Goal: Information Seeking & Learning: Learn about a topic

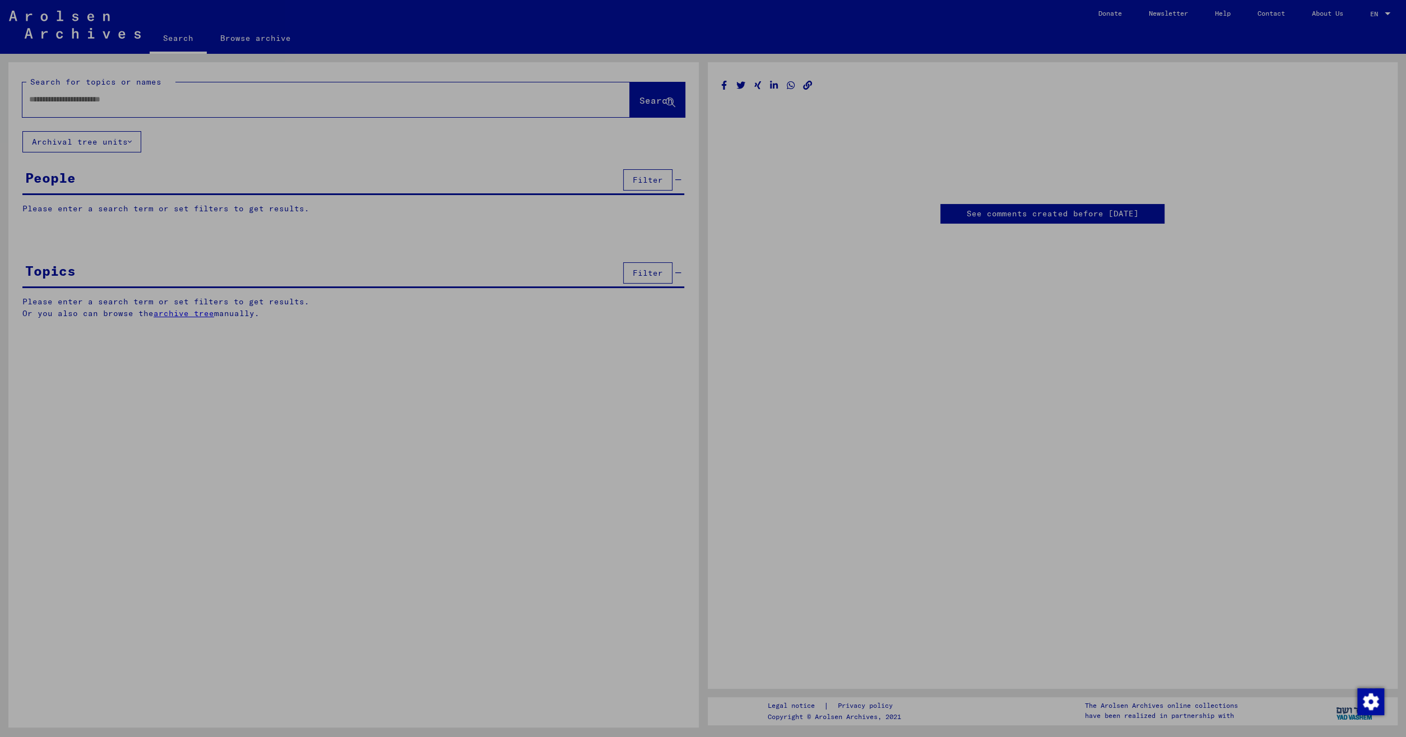
type input "********"
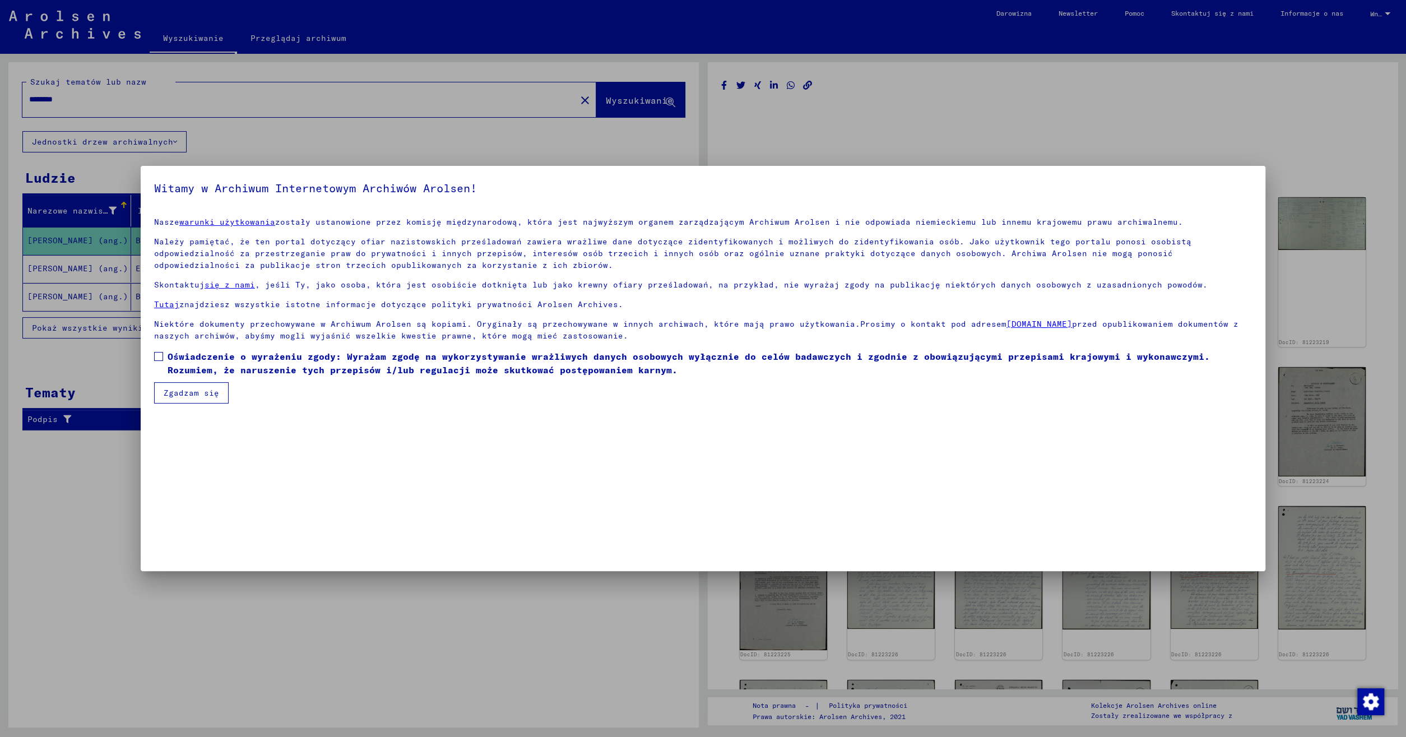
click at [152, 352] on mat-dialog-content "Nasze warunki użytkowania zostały ustanowione przez komisję międzynarodową, któ…" at bounding box center [703, 306] width 1125 height 195
click at [160, 356] on span at bounding box center [158, 356] width 9 height 9
drag, startPoint x: 188, startPoint y: 402, endPoint x: 189, endPoint y: 396, distance: 5.7
click at [188, 398] on button "Zgadzam się" at bounding box center [191, 392] width 75 height 21
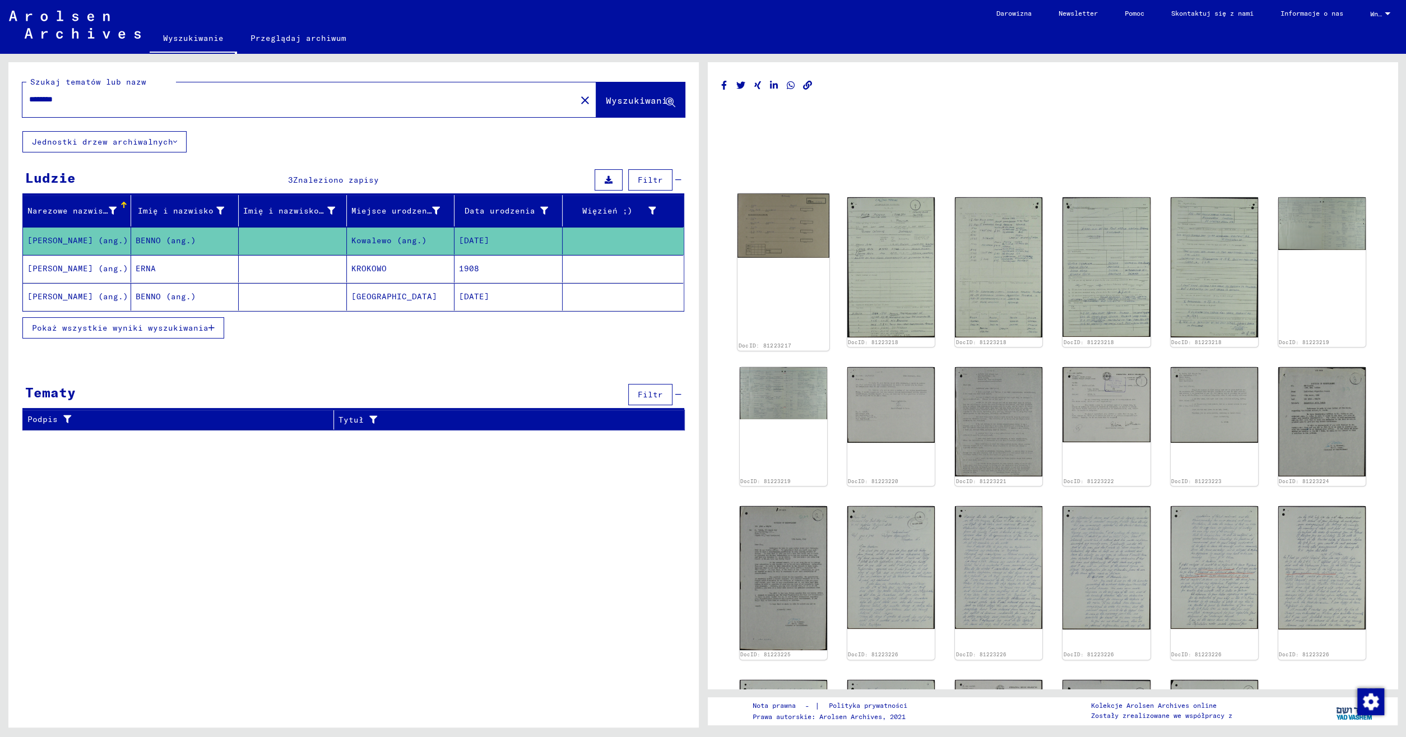
click at [780, 243] on img at bounding box center [784, 226] width 92 height 64
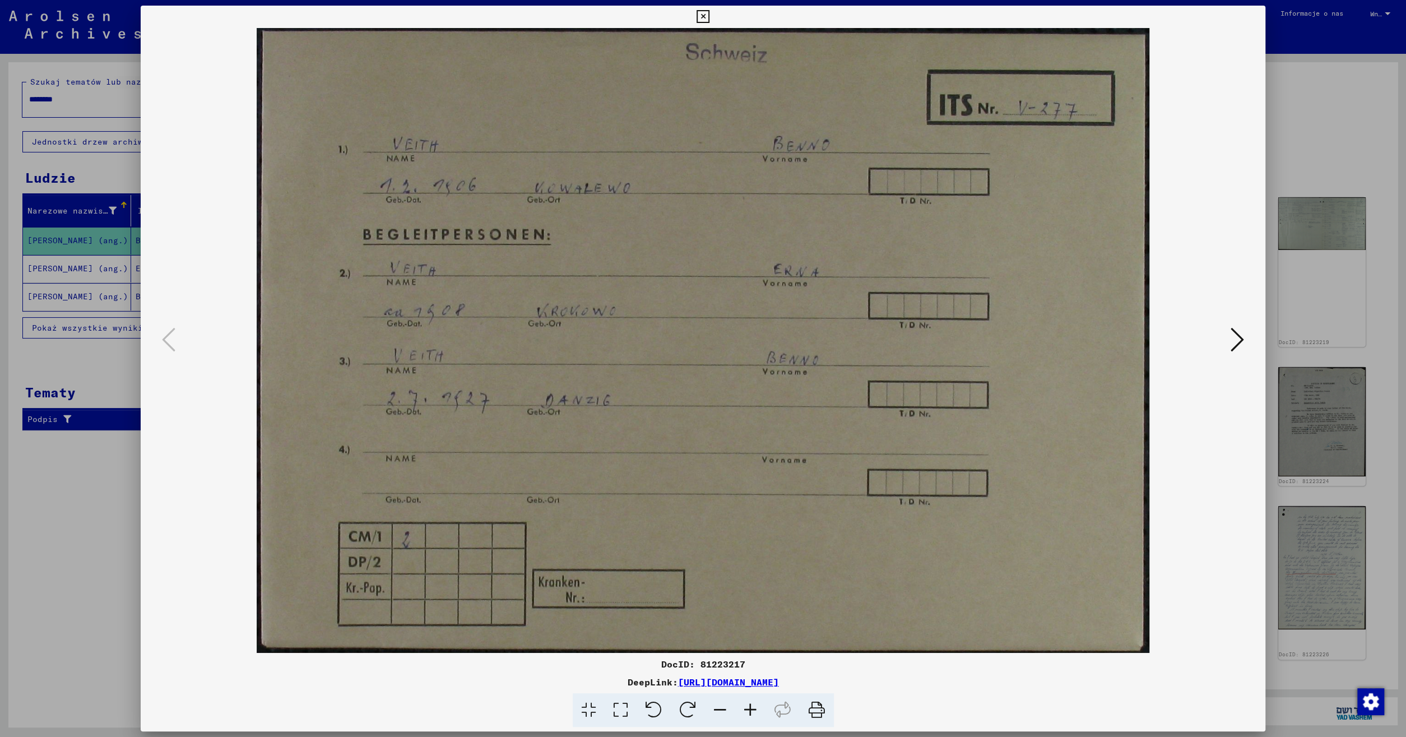
click at [1239, 341] on icon at bounding box center [1237, 339] width 13 height 27
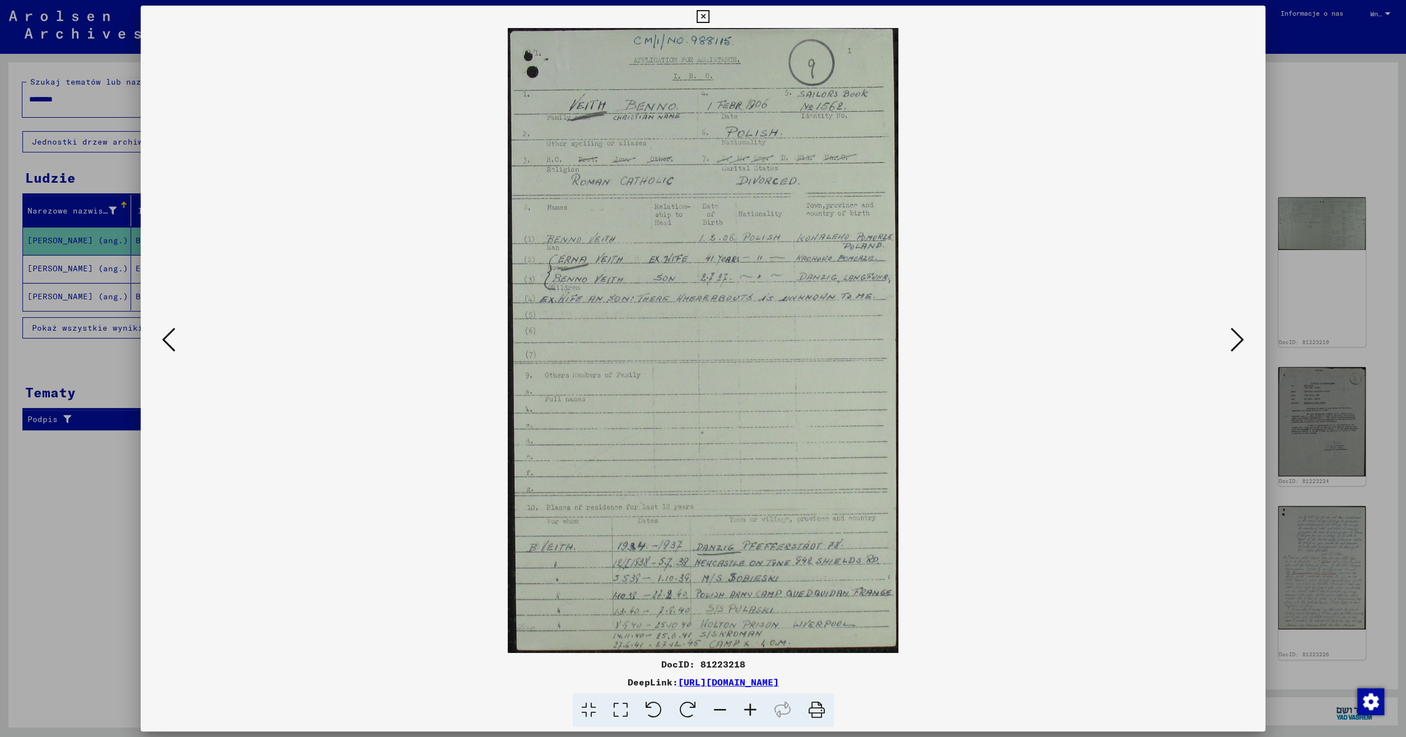
click at [1241, 340] on icon at bounding box center [1237, 339] width 13 height 27
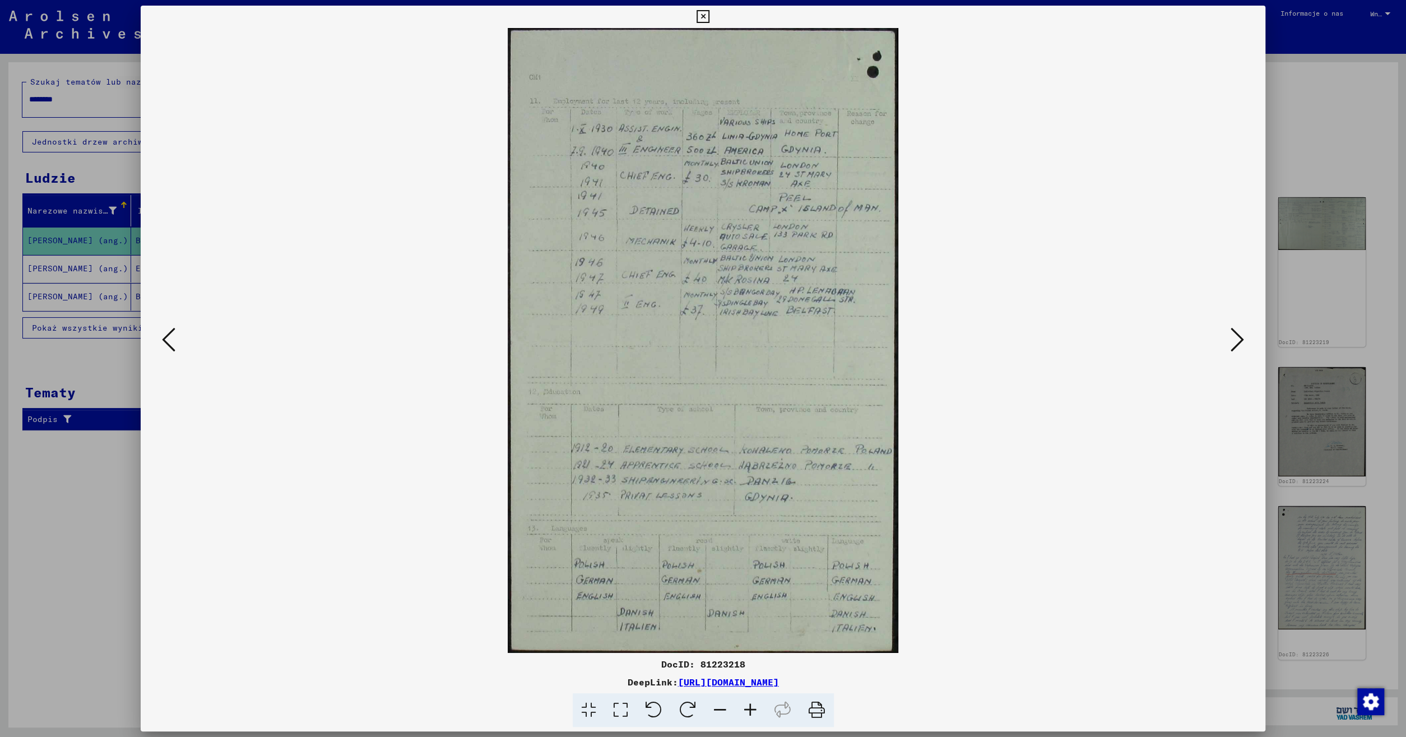
click at [1244, 341] on icon at bounding box center [1237, 339] width 13 height 27
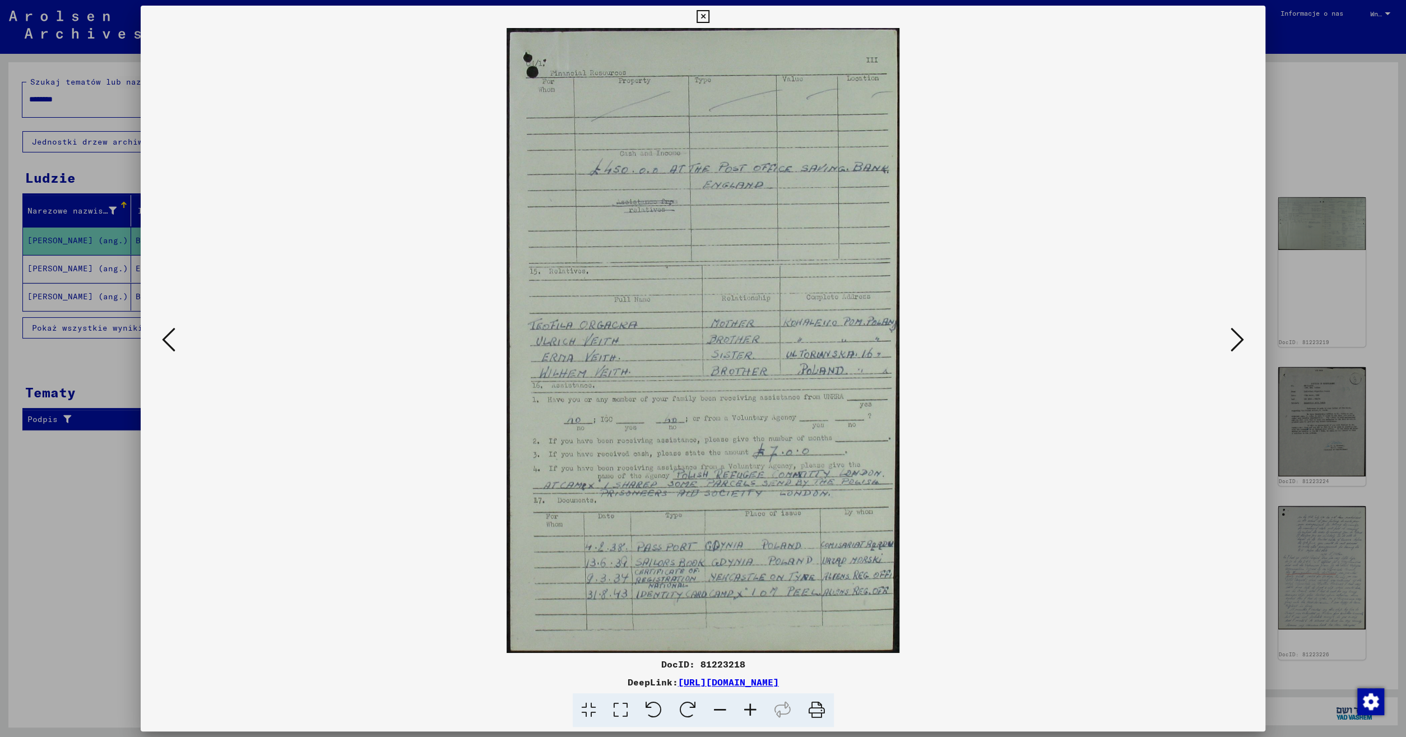
click at [1241, 340] on icon at bounding box center [1237, 339] width 13 height 27
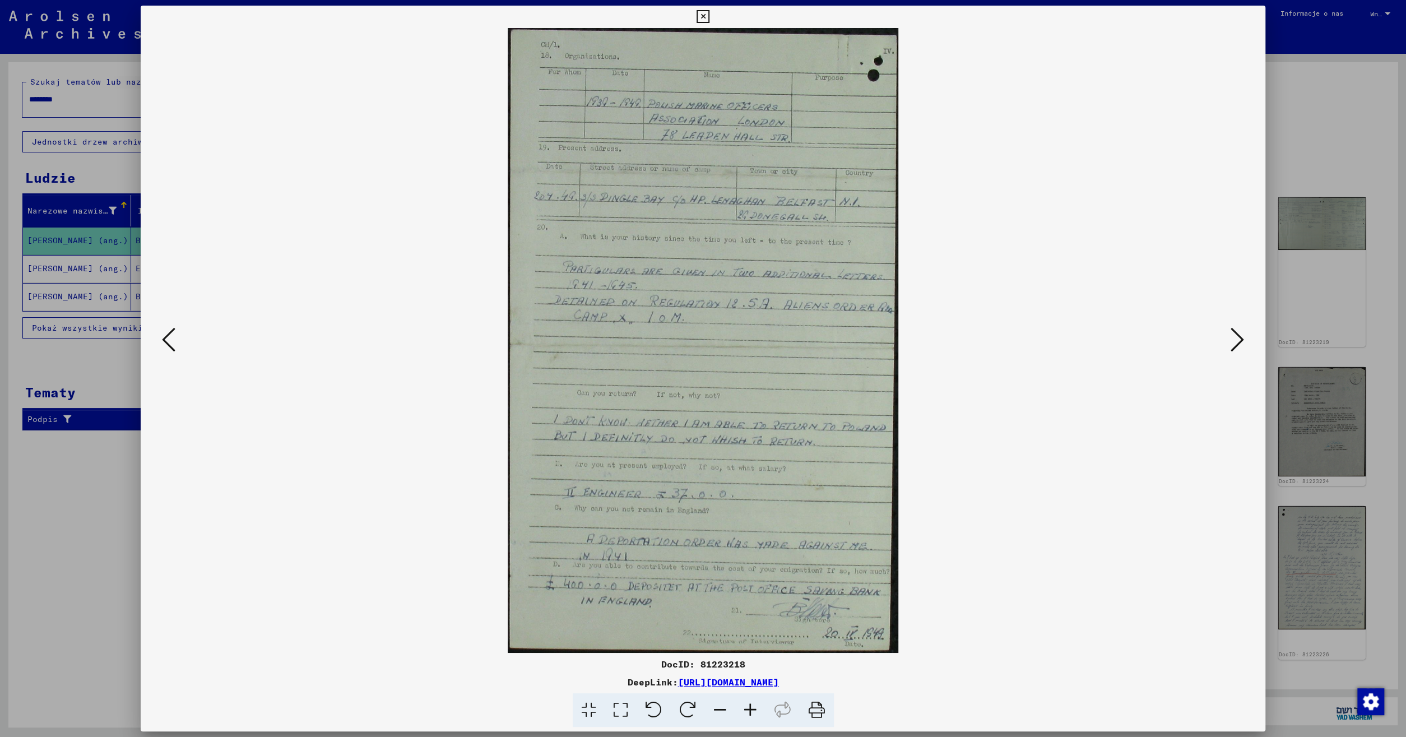
click at [1238, 346] on icon at bounding box center [1237, 339] width 13 height 27
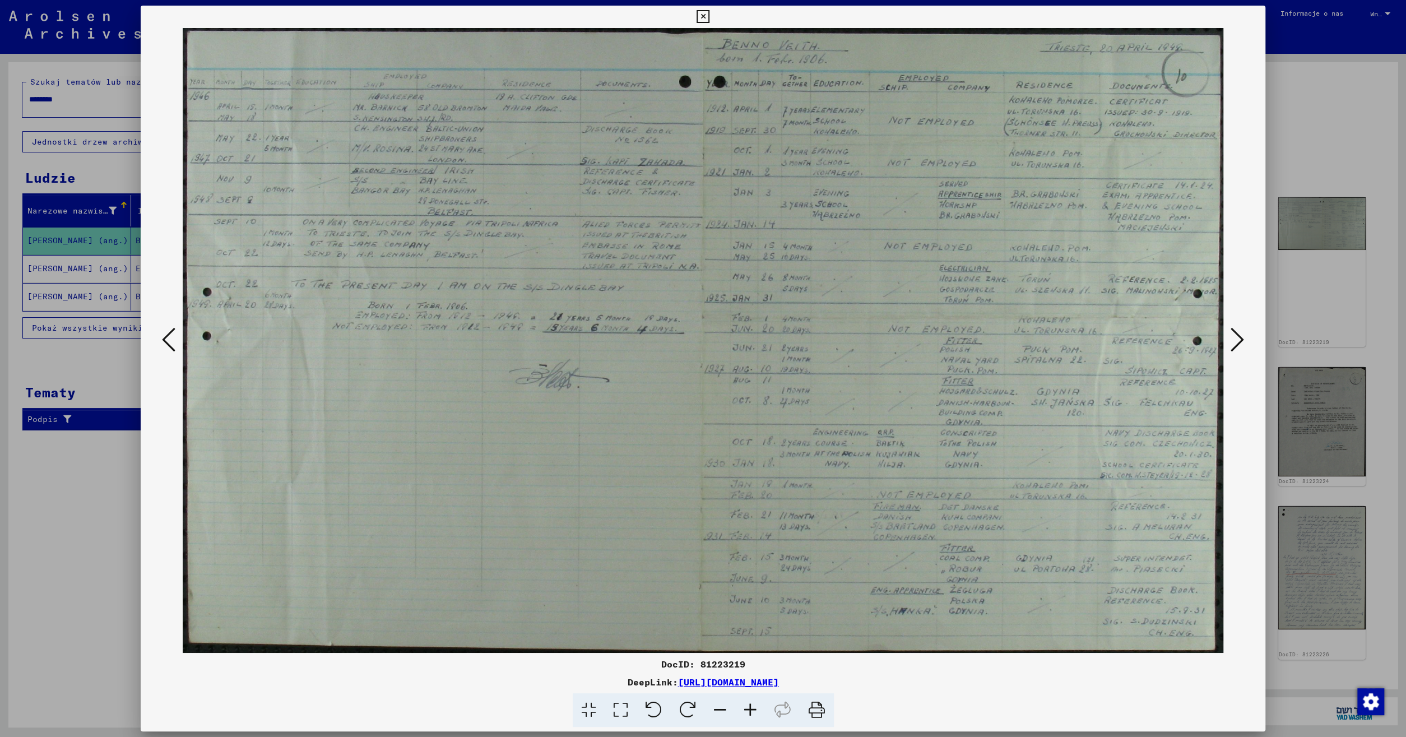
click at [1239, 340] on icon at bounding box center [1237, 339] width 13 height 27
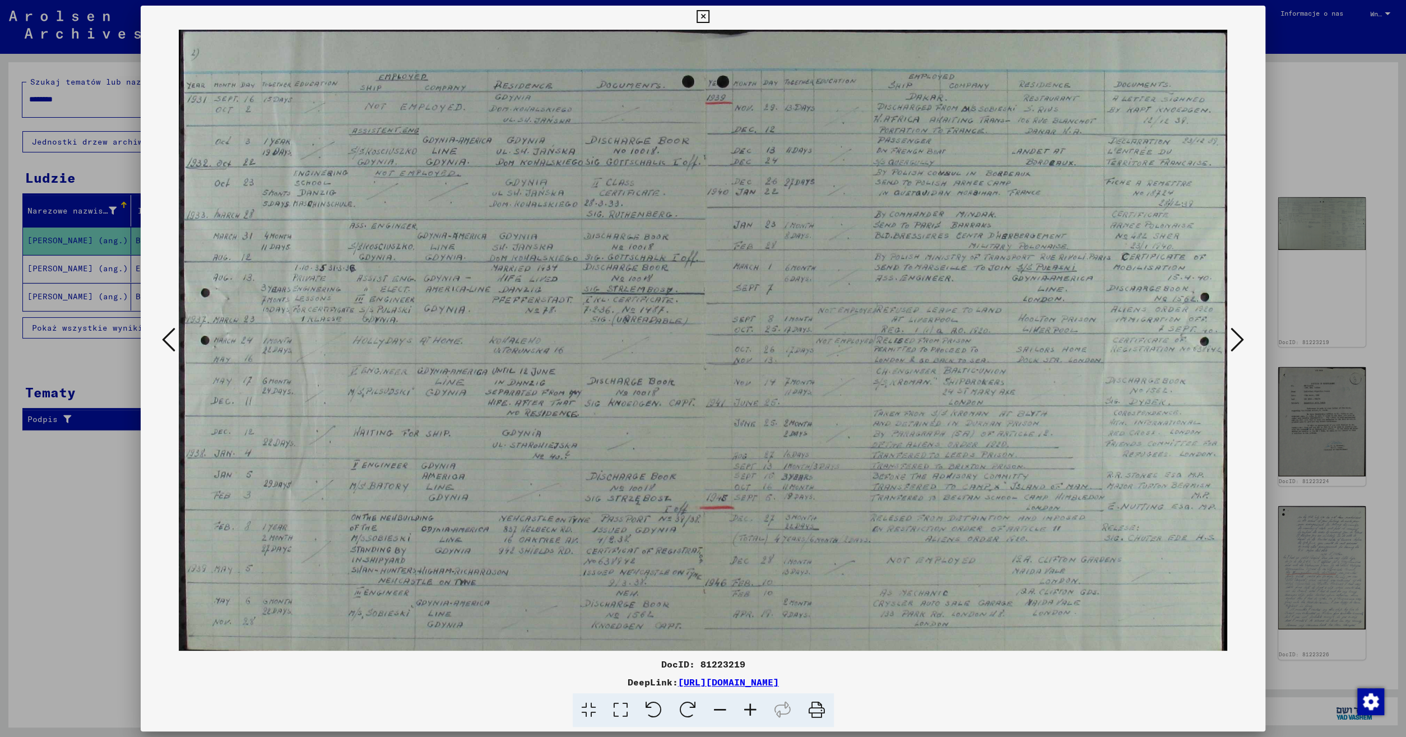
click at [1239, 340] on icon at bounding box center [1237, 339] width 13 height 27
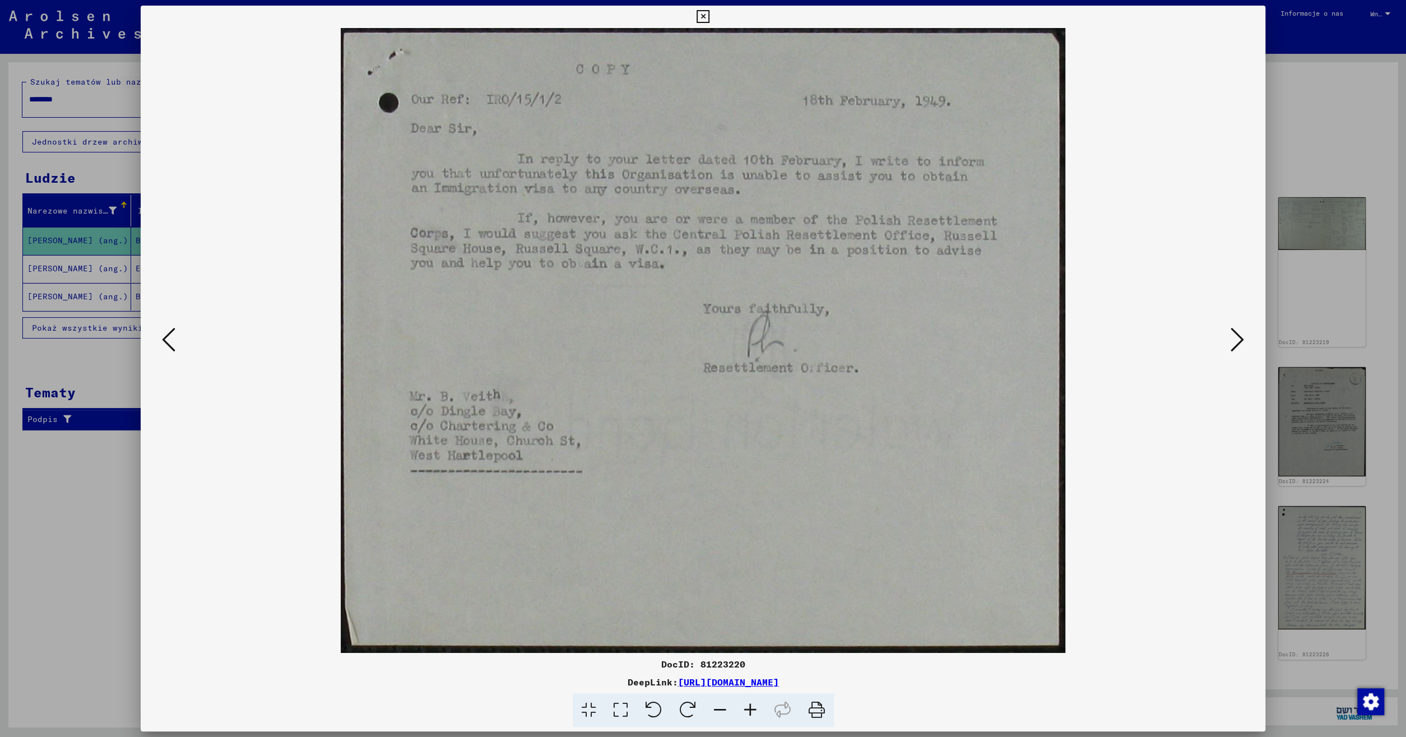
click at [1238, 344] on icon at bounding box center [1237, 339] width 13 height 27
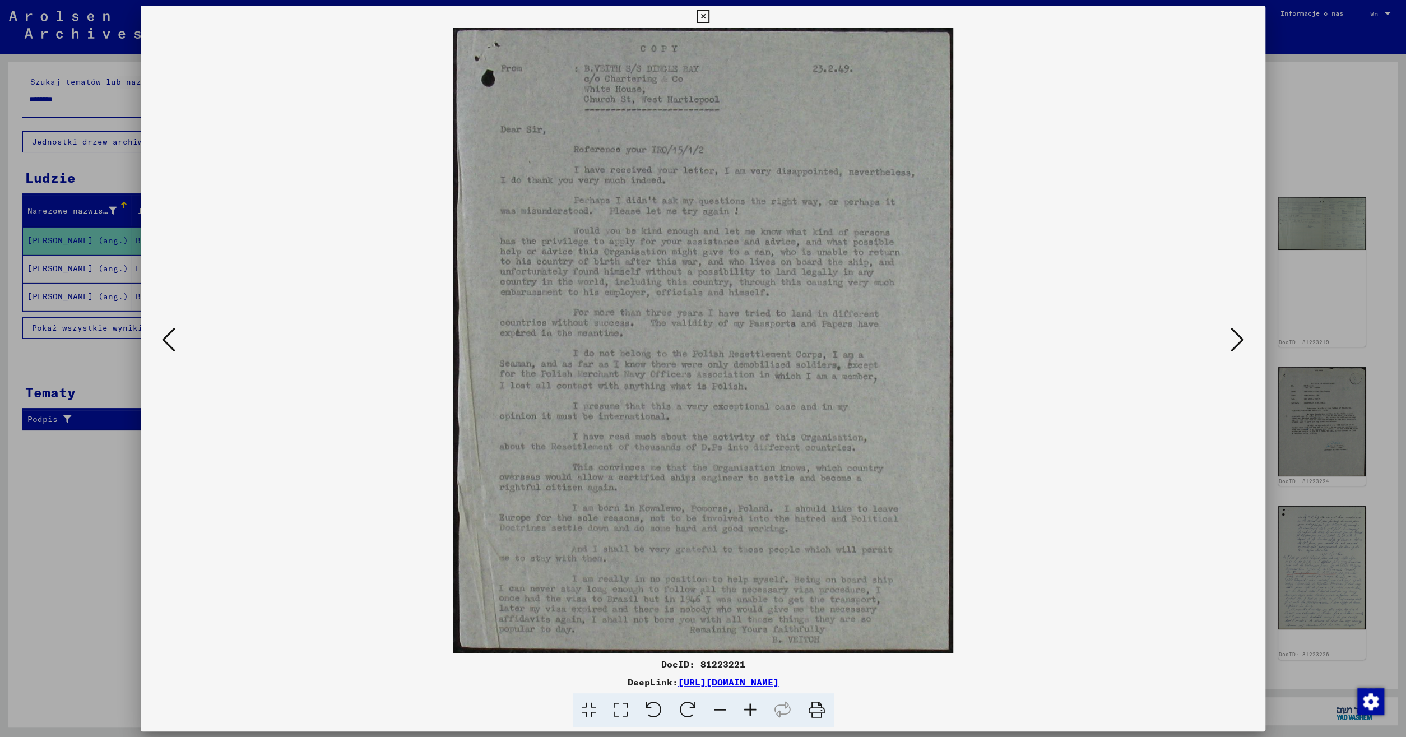
click at [1238, 344] on icon at bounding box center [1237, 339] width 13 height 27
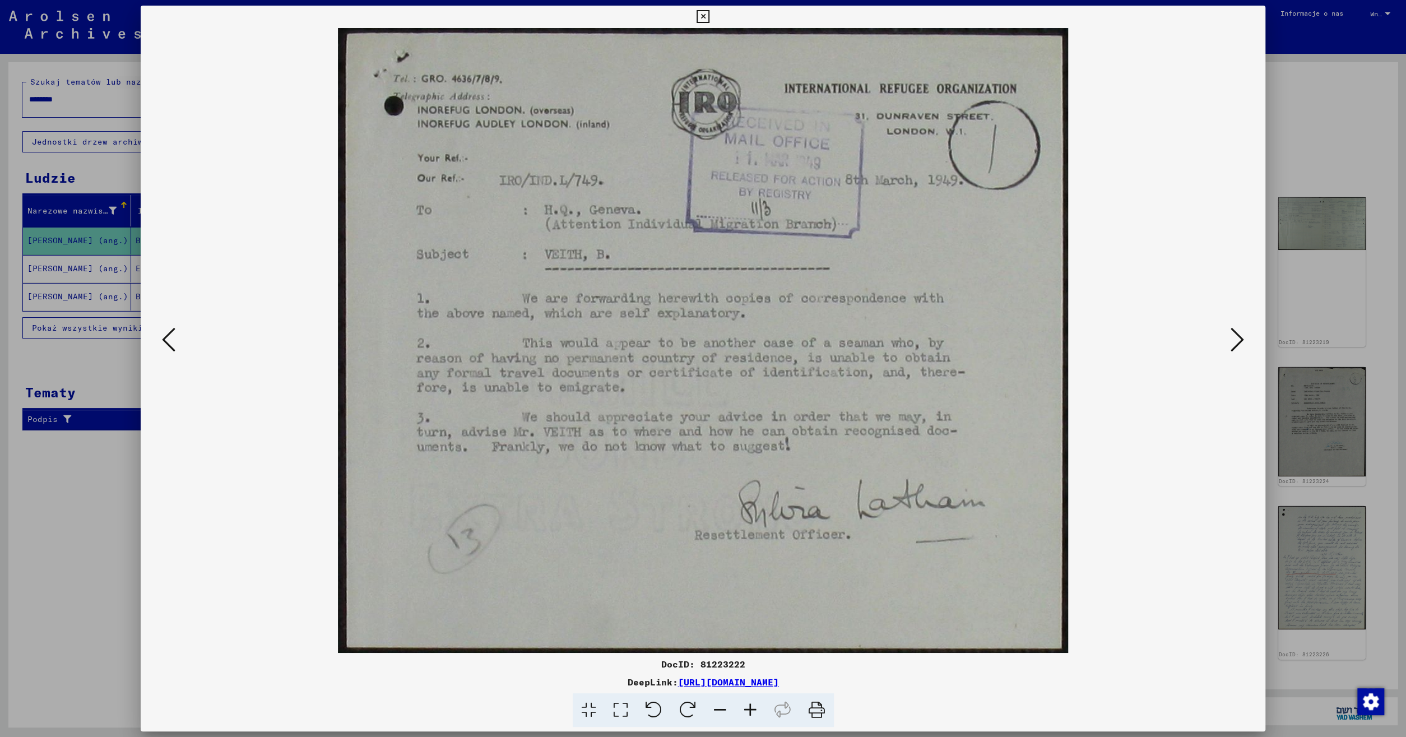
click at [1238, 344] on icon at bounding box center [1237, 339] width 13 height 27
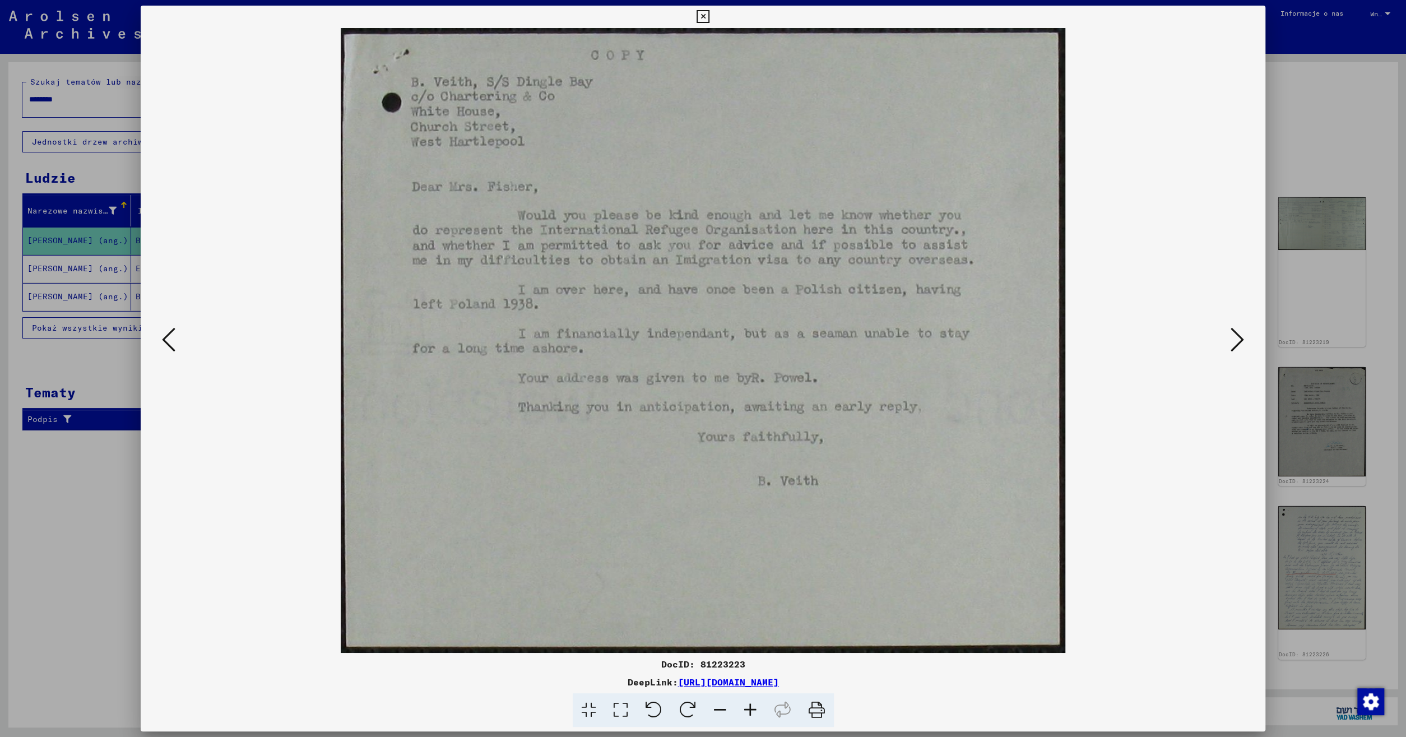
click at [1238, 343] on icon at bounding box center [1237, 339] width 13 height 27
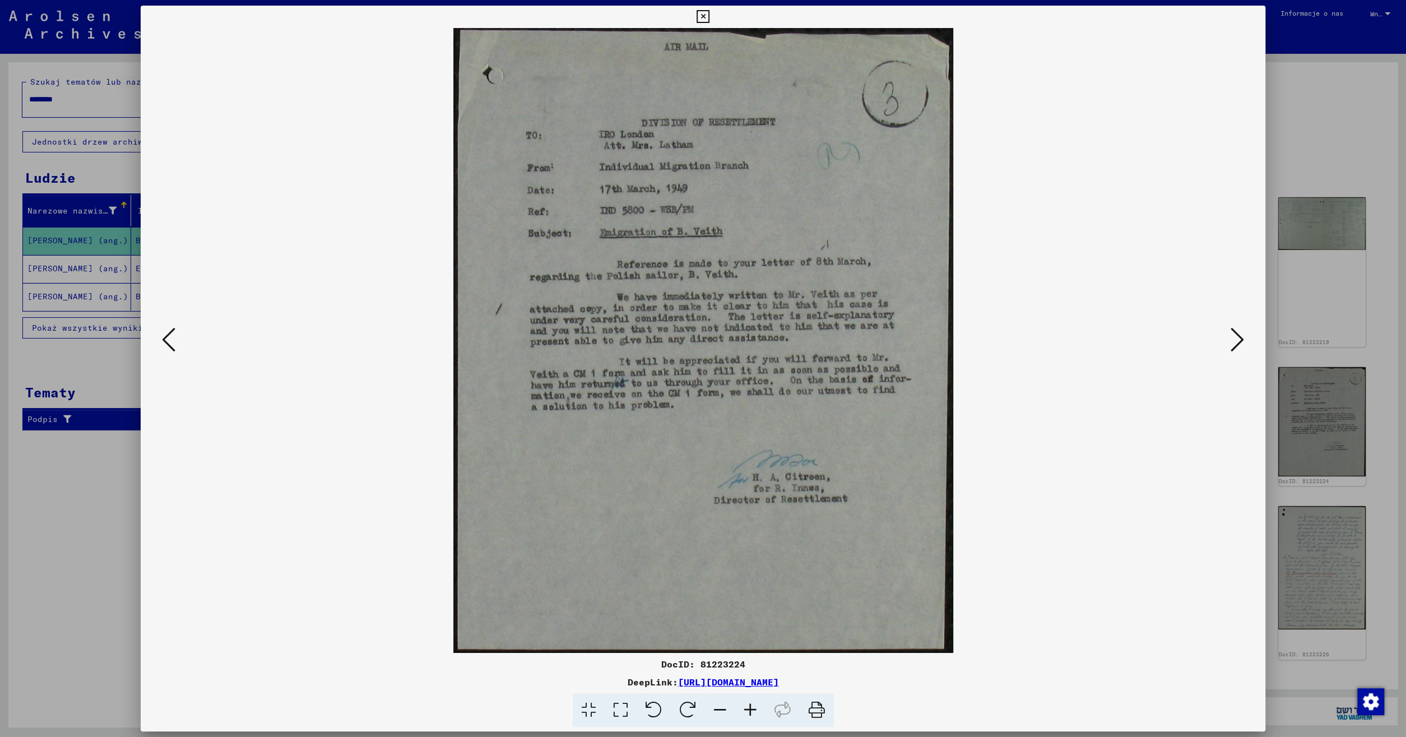
click at [1238, 343] on icon at bounding box center [1237, 339] width 13 height 27
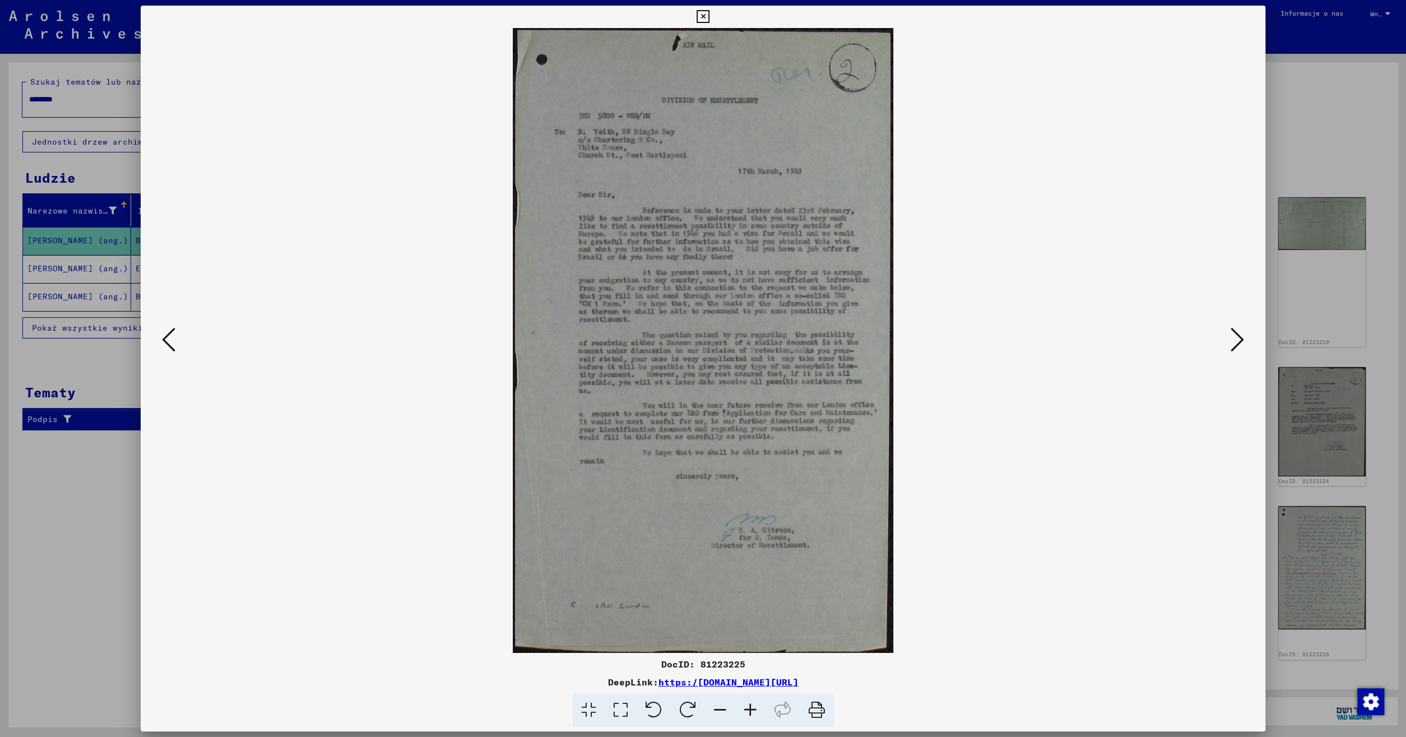
click at [1238, 343] on icon at bounding box center [1237, 339] width 13 height 27
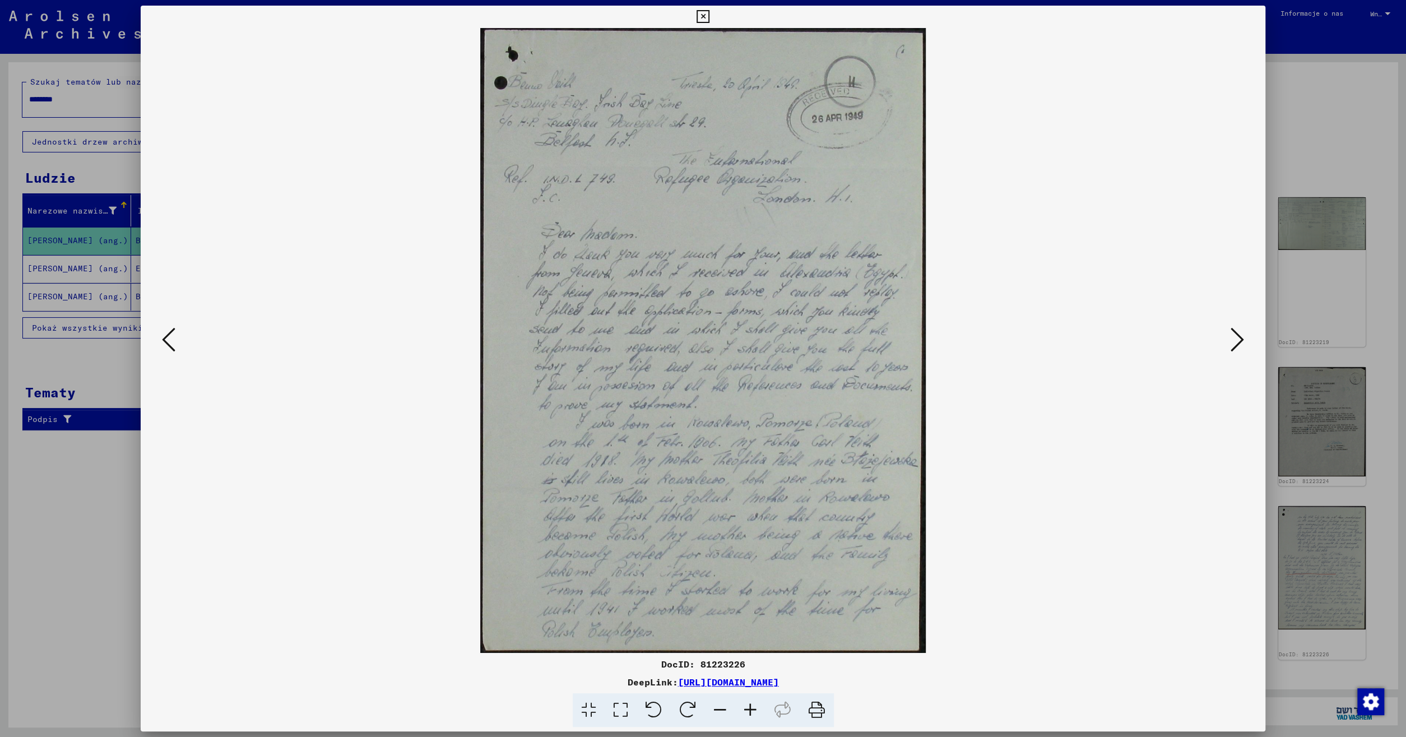
click at [1232, 345] on icon at bounding box center [1237, 339] width 13 height 27
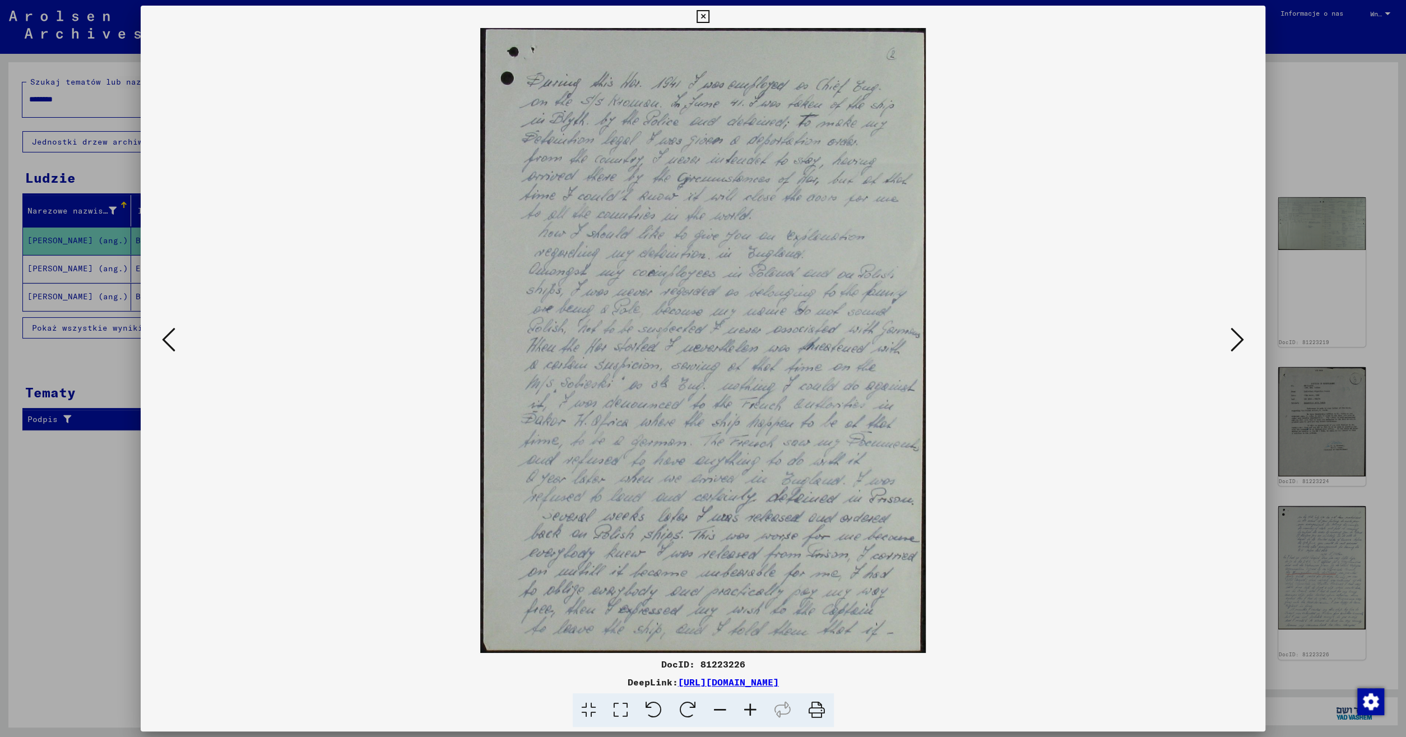
click at [1233, 345] on icon at bounding box center [1237, 339] width 13 height 27
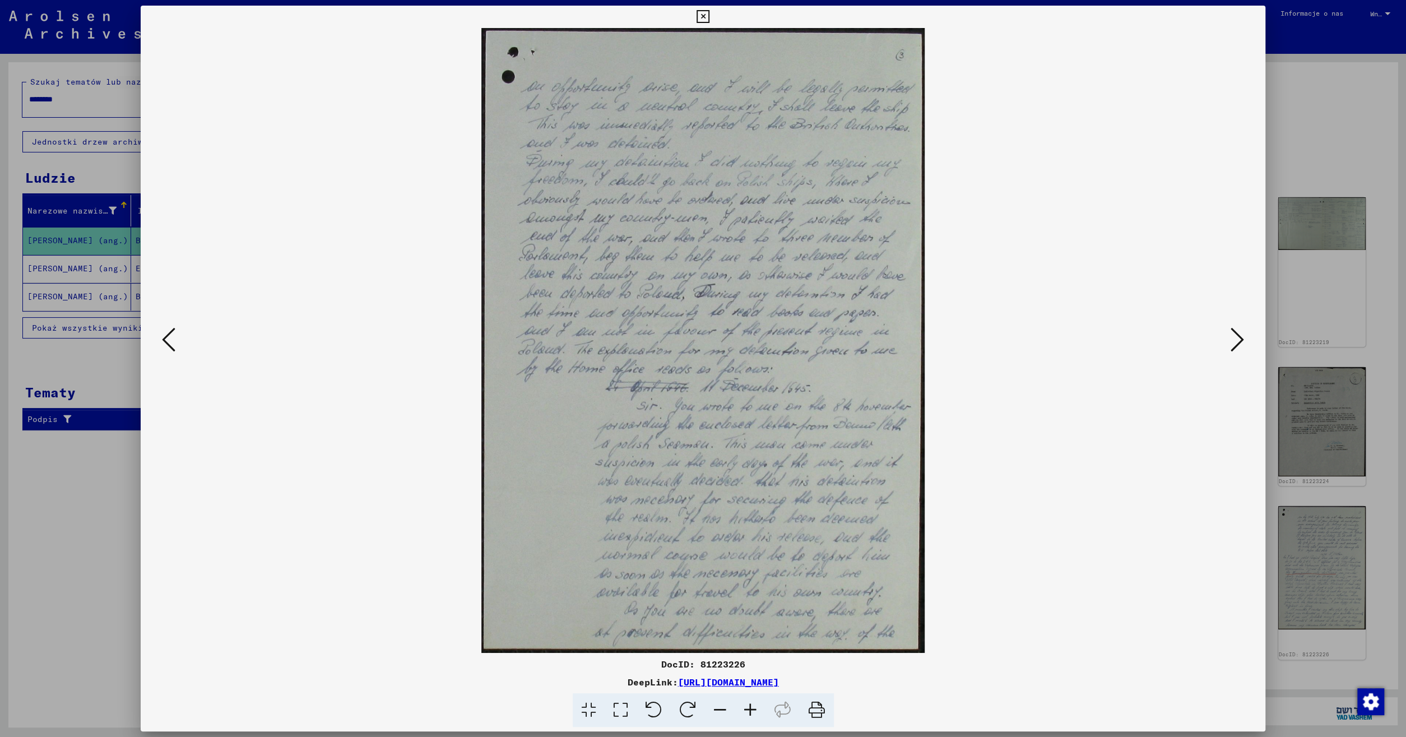
click at [1233, 345] on icon at bounding box center [1237, 339] width 13 height 27
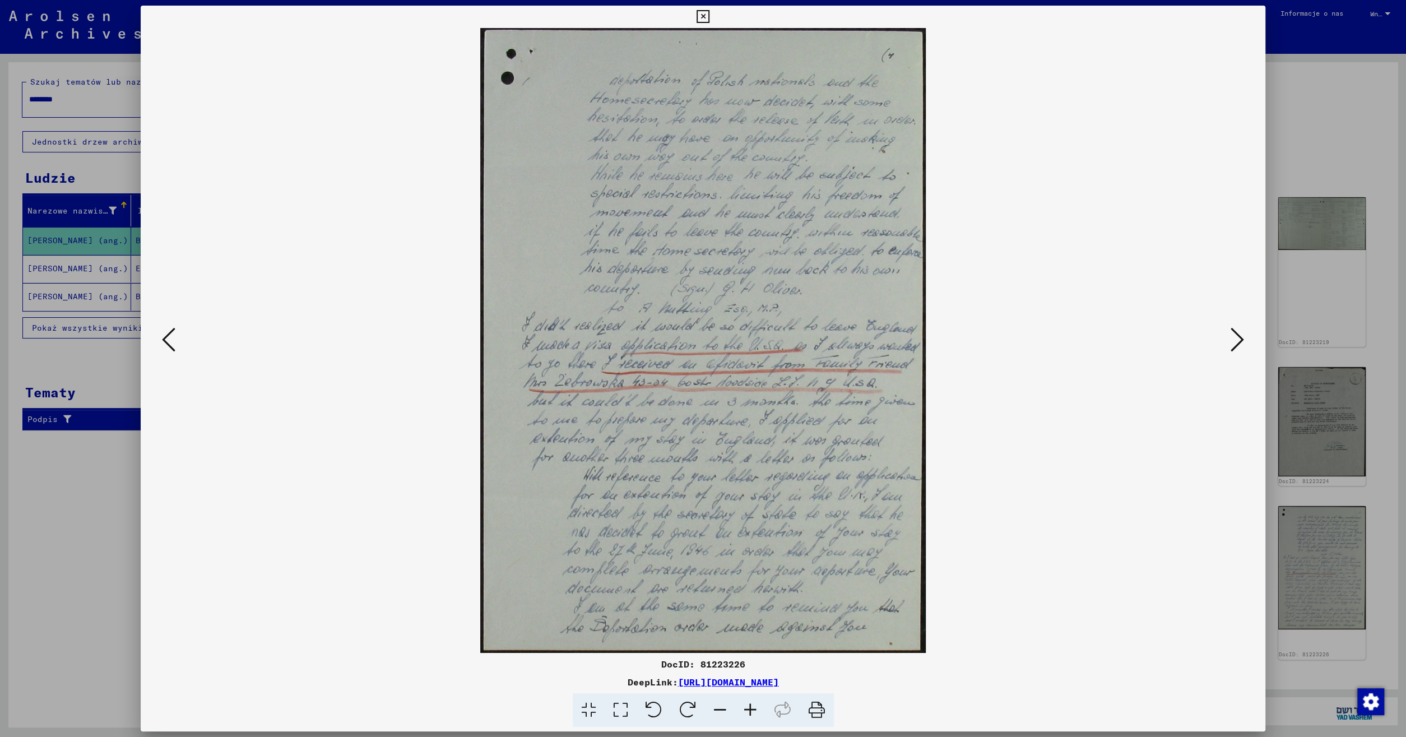
click at [1234, 344] on icon at bounding box center [1237, 339] width 13 height 27
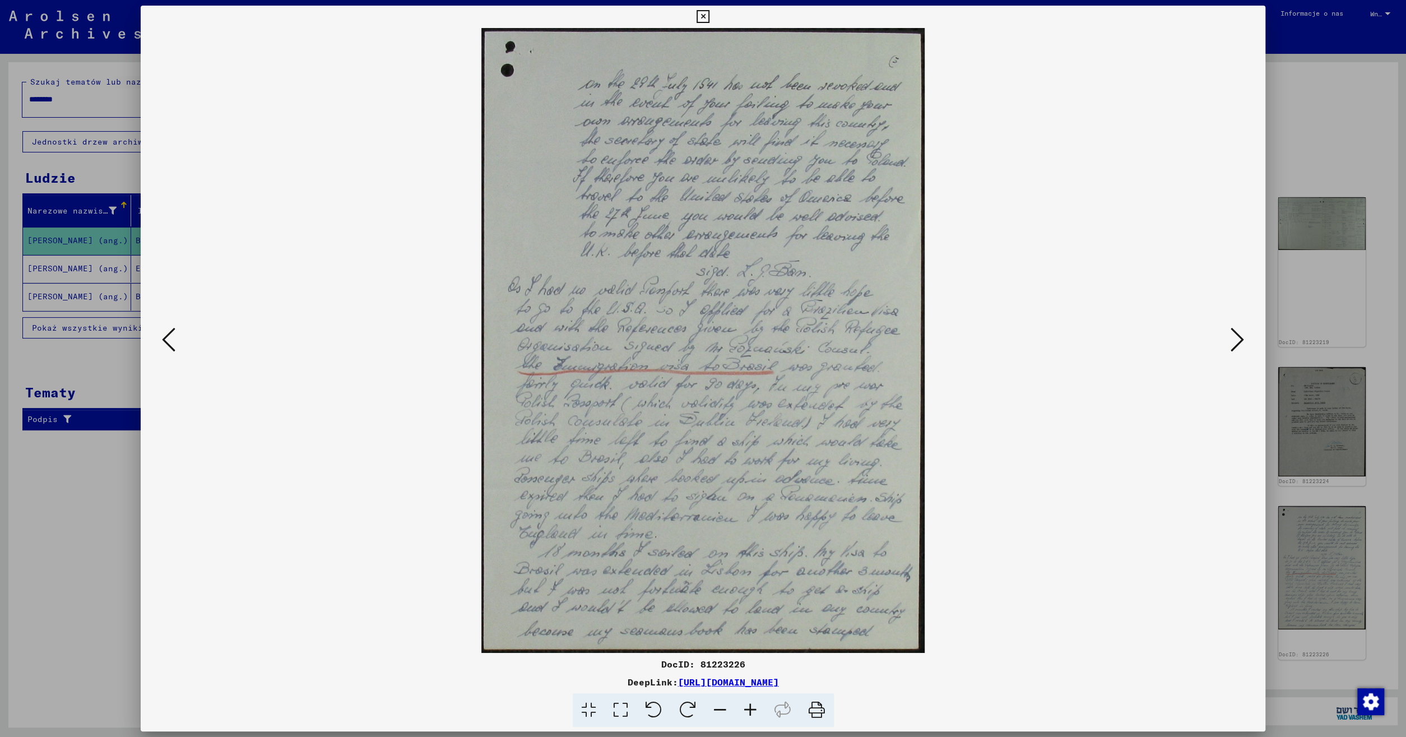
click at [1234, 344] on icon at bounding box center [1237, 339] width 13 height 27
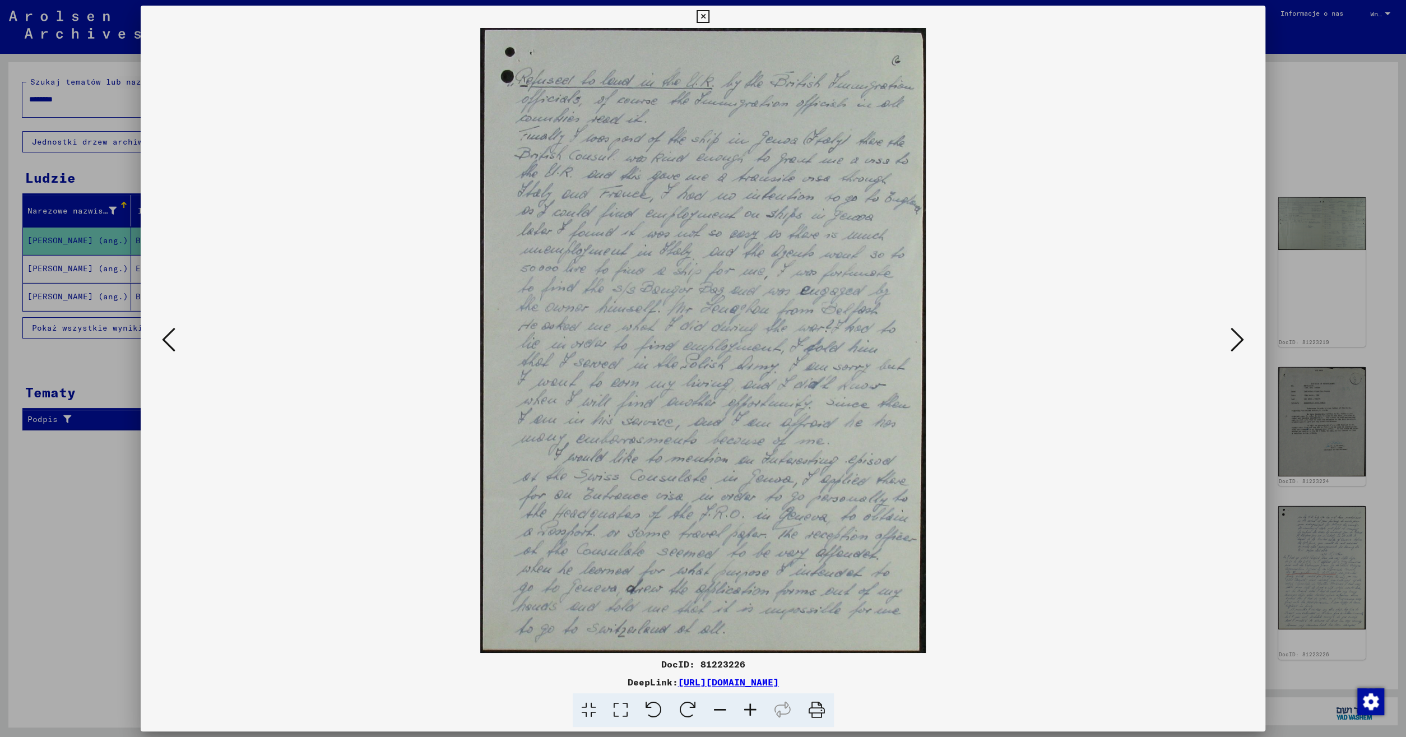
click at [1235, 343] on icon at bounding box center [1237, 339] width 13 height 27
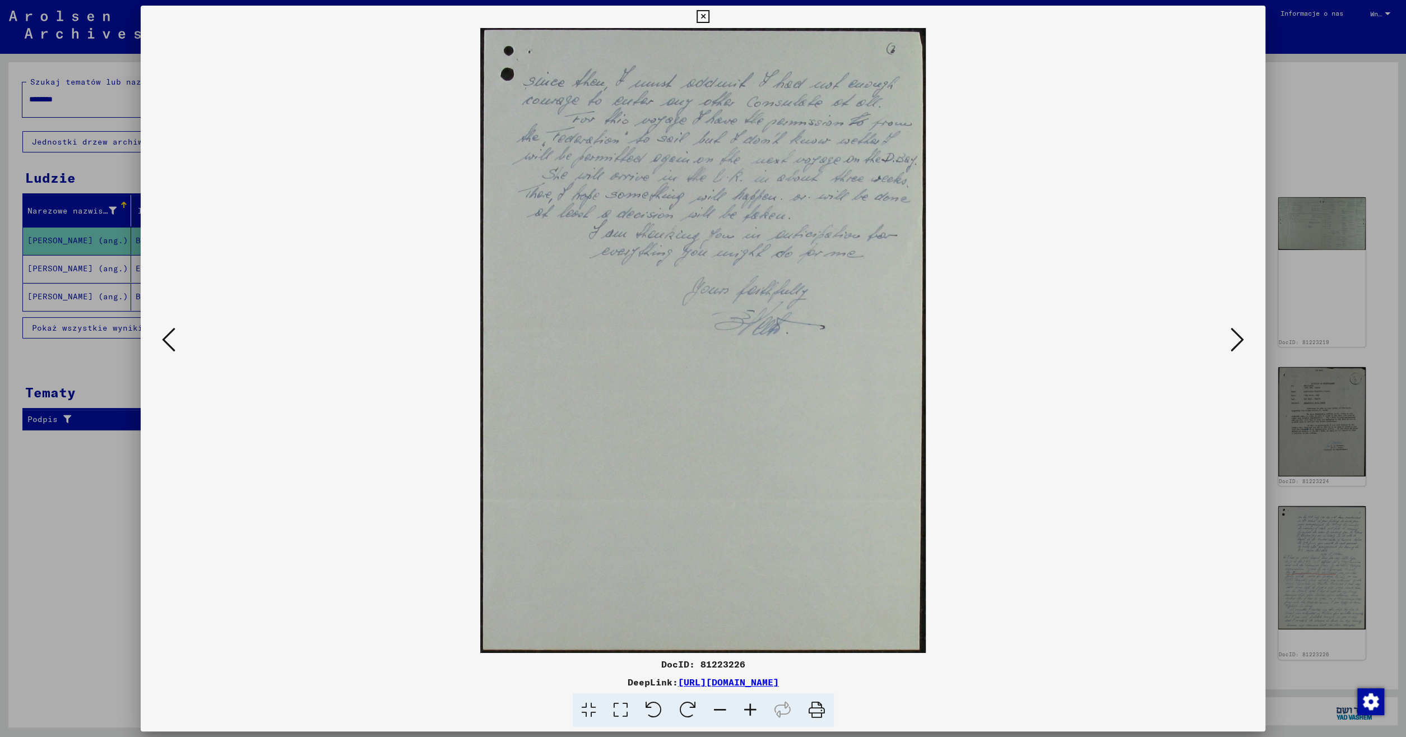
click at [1235, 343] on icon at bounding box center [1237, 339] width 13 height 27
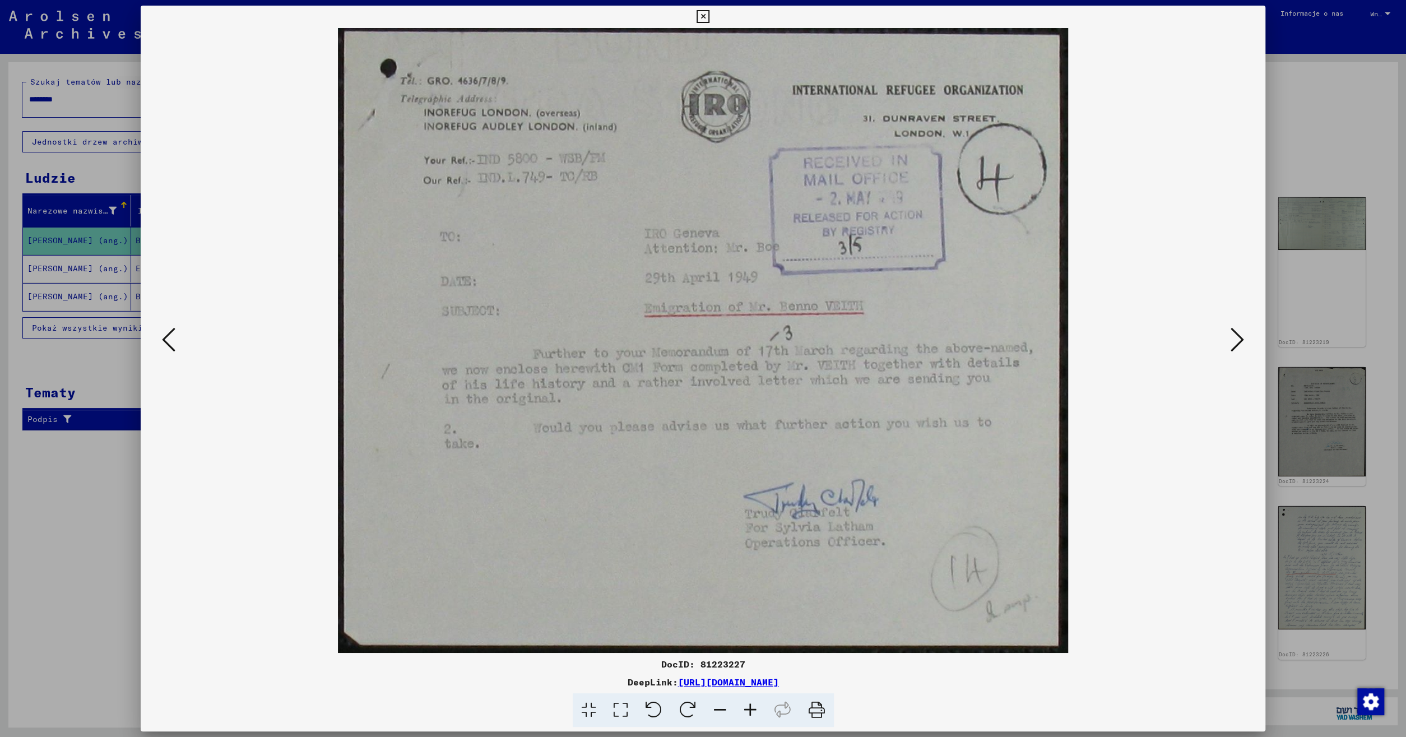
click at [175, 338] on button at bounding box center [169, 341] width 20 height 32
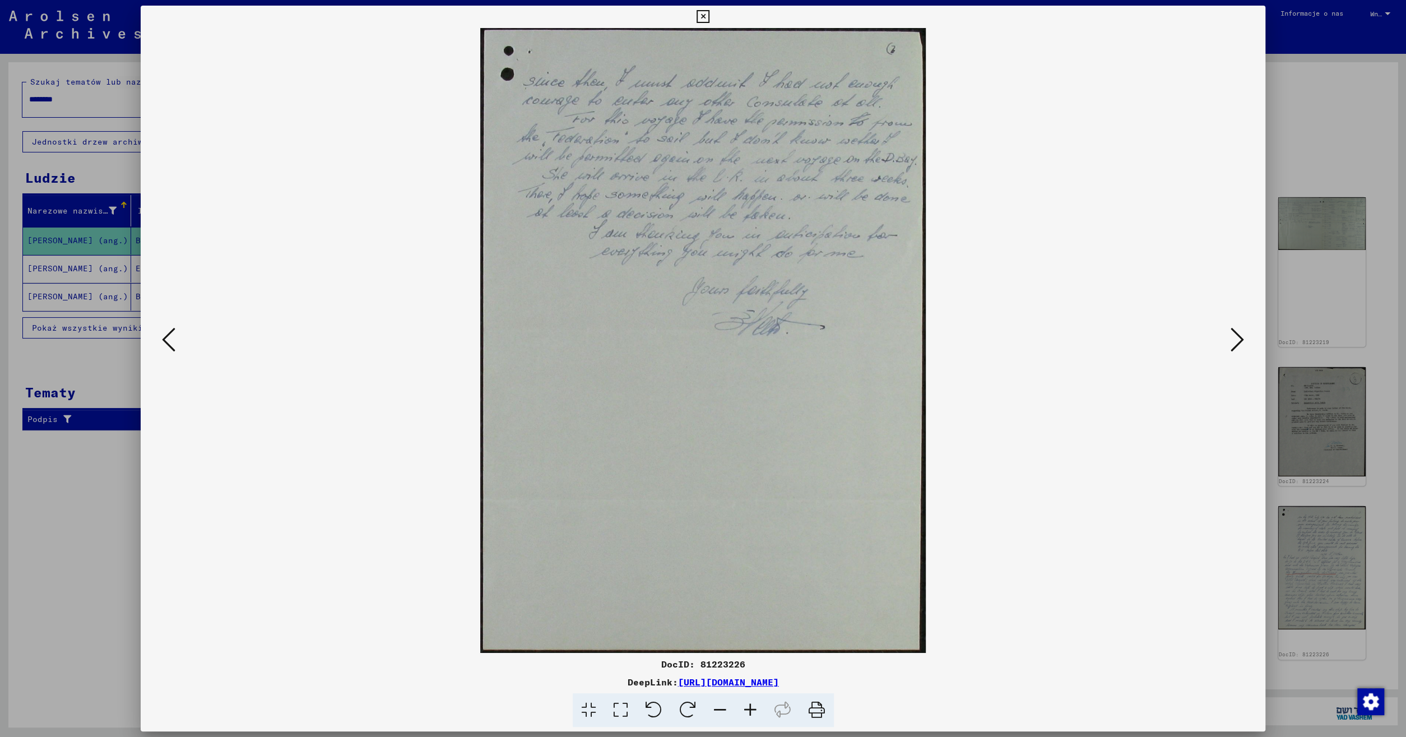
click at [168, 339] on icon at bounding box center [168, 339] width 13 height 27
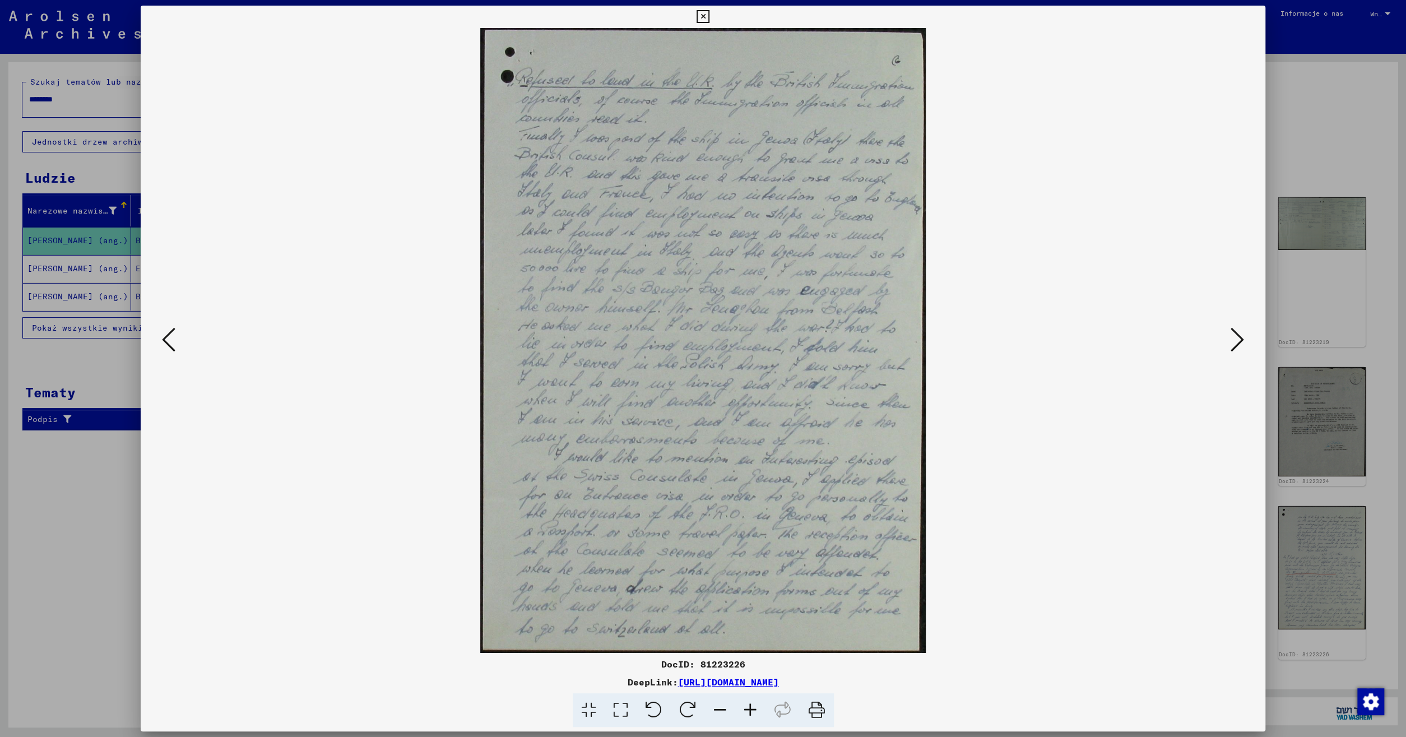
click at [168, 339] on icon at bounding box center [168, 339] width 13 height 27
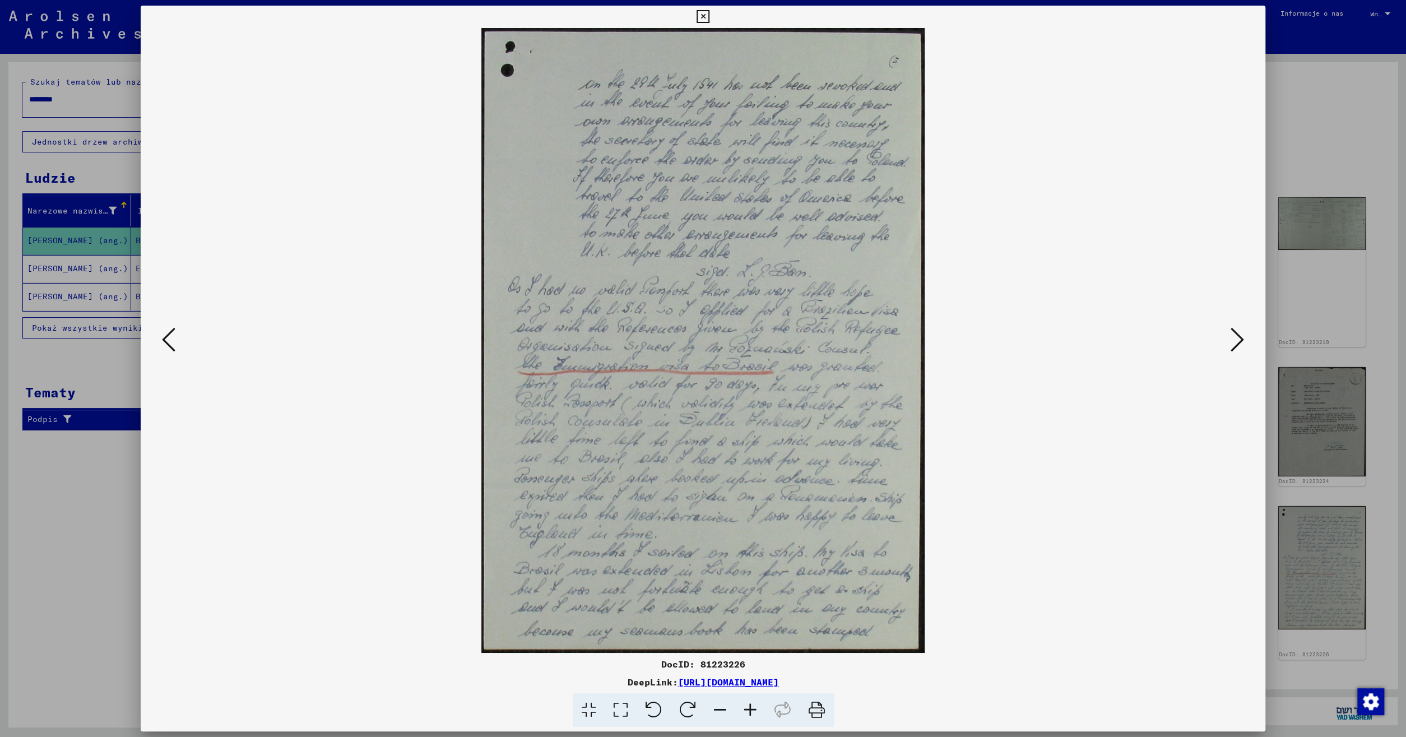
click at [168, 339] on icon at bounding box center [168, 339] width 13 height 27
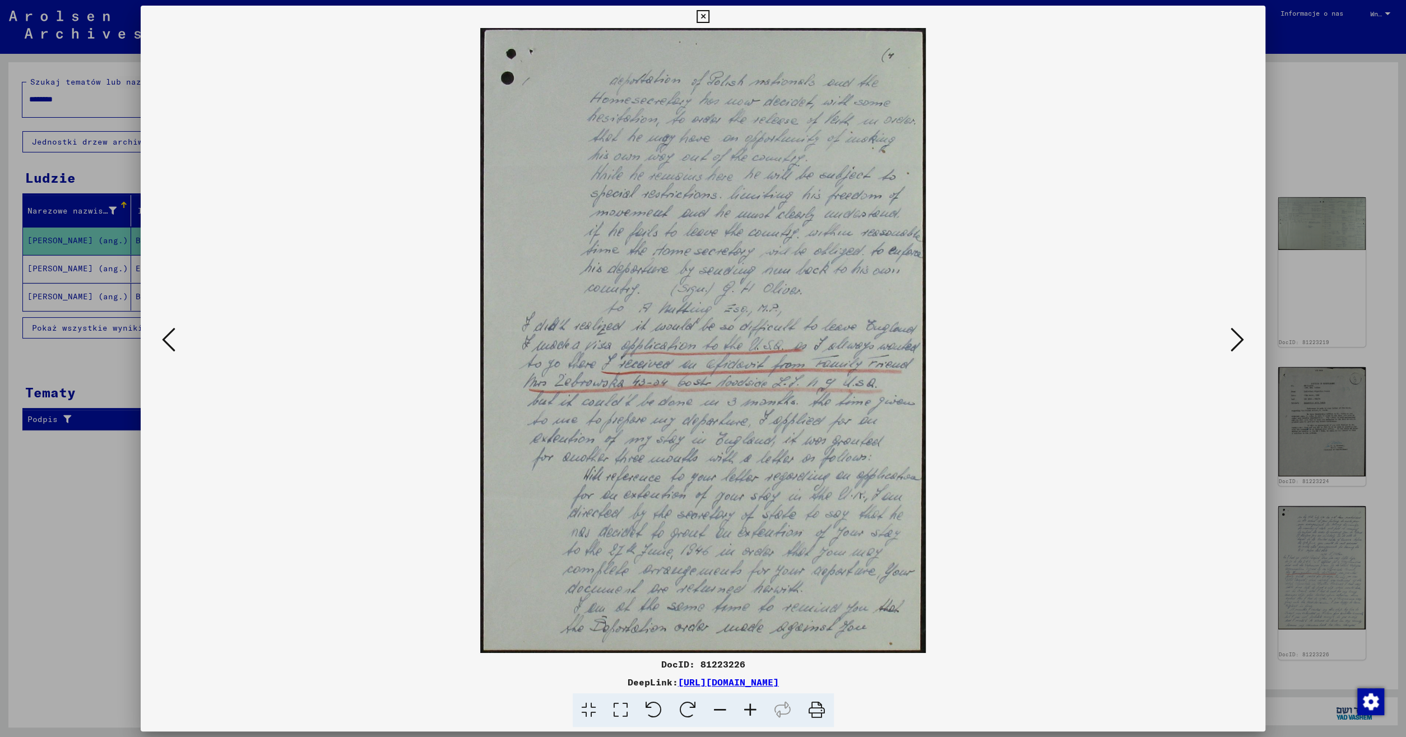
click at [168, 339] on icon at bounding box center [168, 339] width 13 height 27
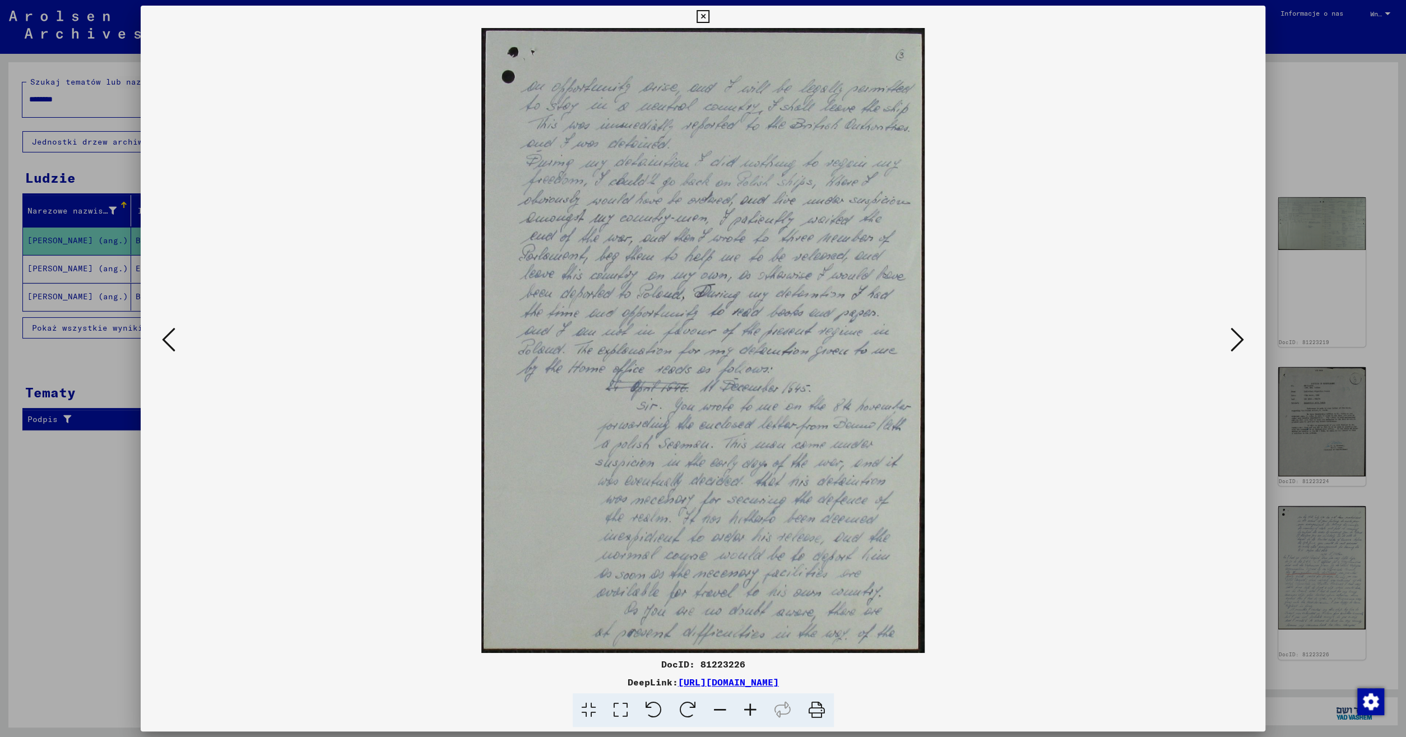
click at [168, 339] on icon at bounding box center [168, 339] width 13 height 27
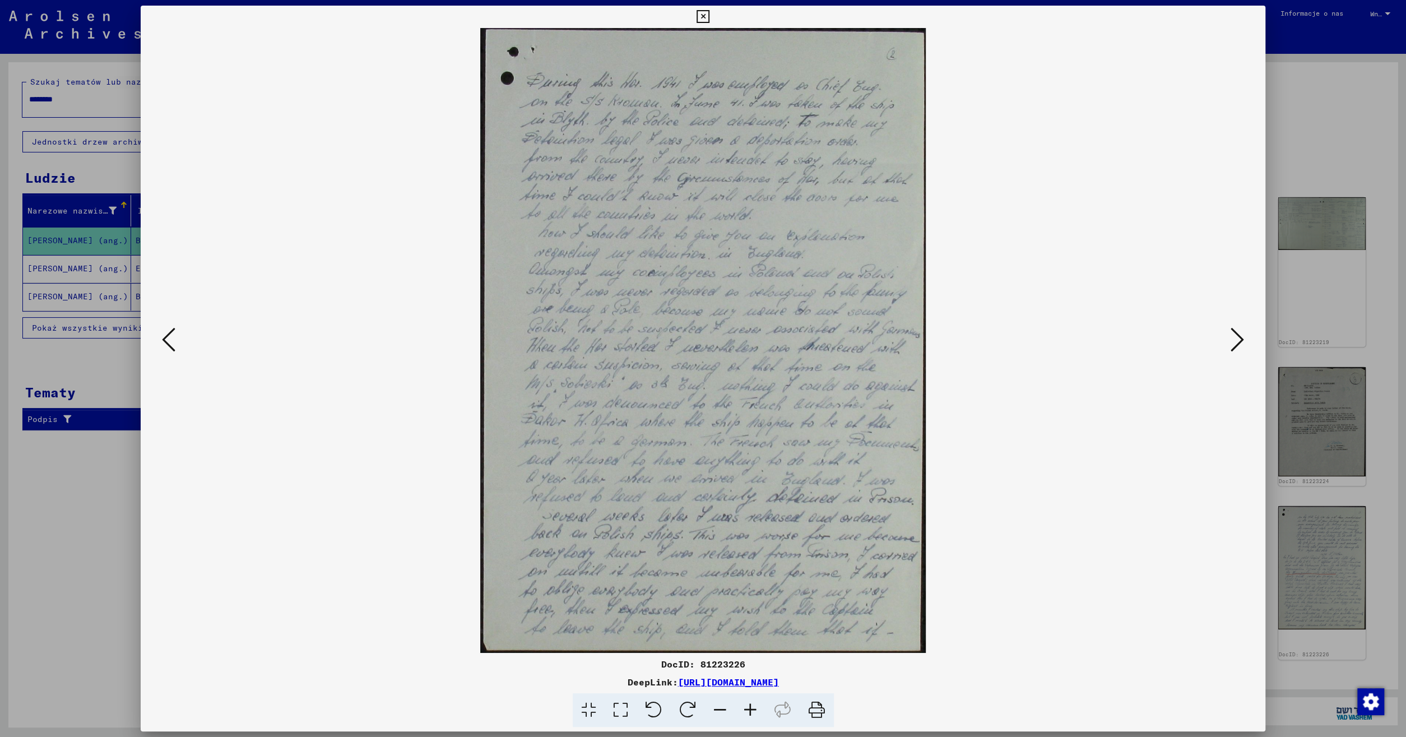
click at [168, 339] on icon at bounding box center [168, 339] width 13 height 27
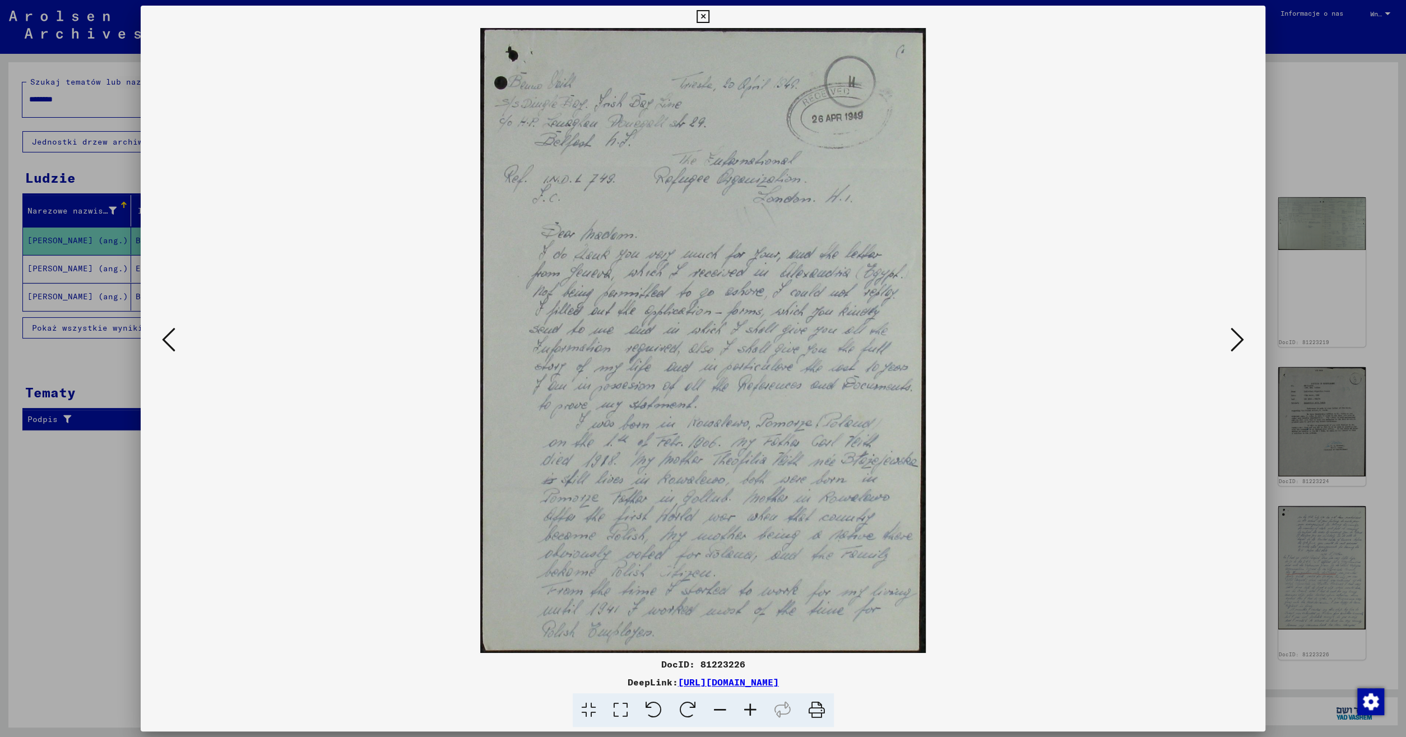
click at [1238, 337] on icon at bounding box center [1237, 339] width 13 height 27
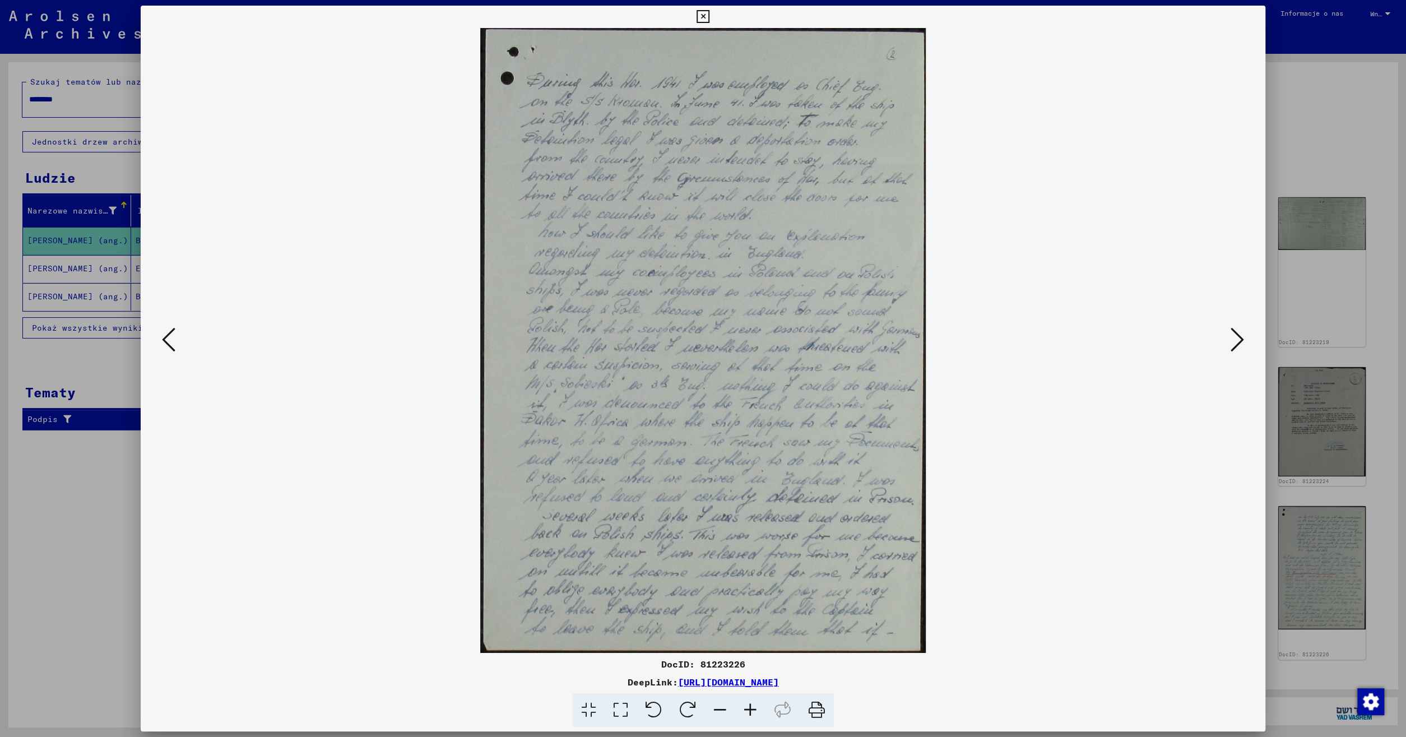
click at [1237, 339] on icon at bounding box center [1237, 339] width 13 height 27
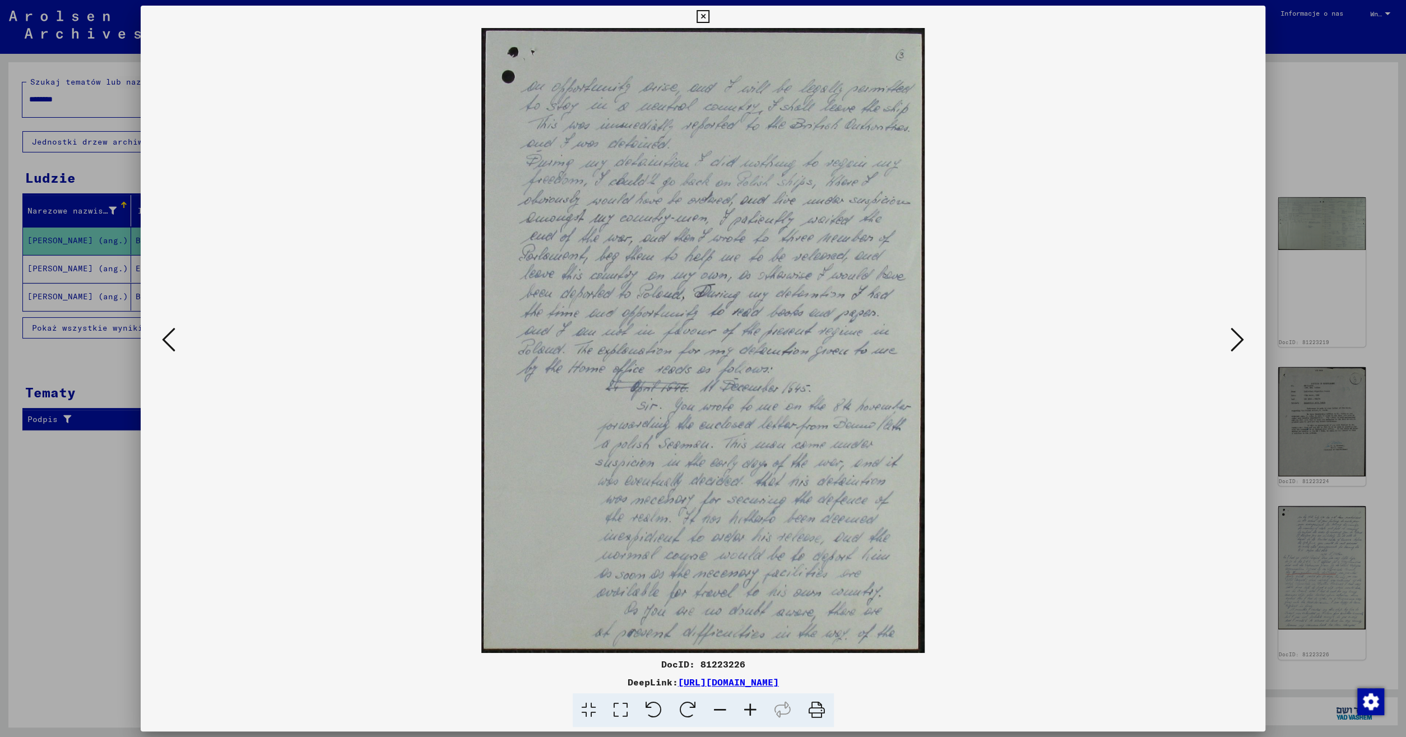
click at [1244, 340] on icon at bounding box center [1237, 339] width 13 height 27
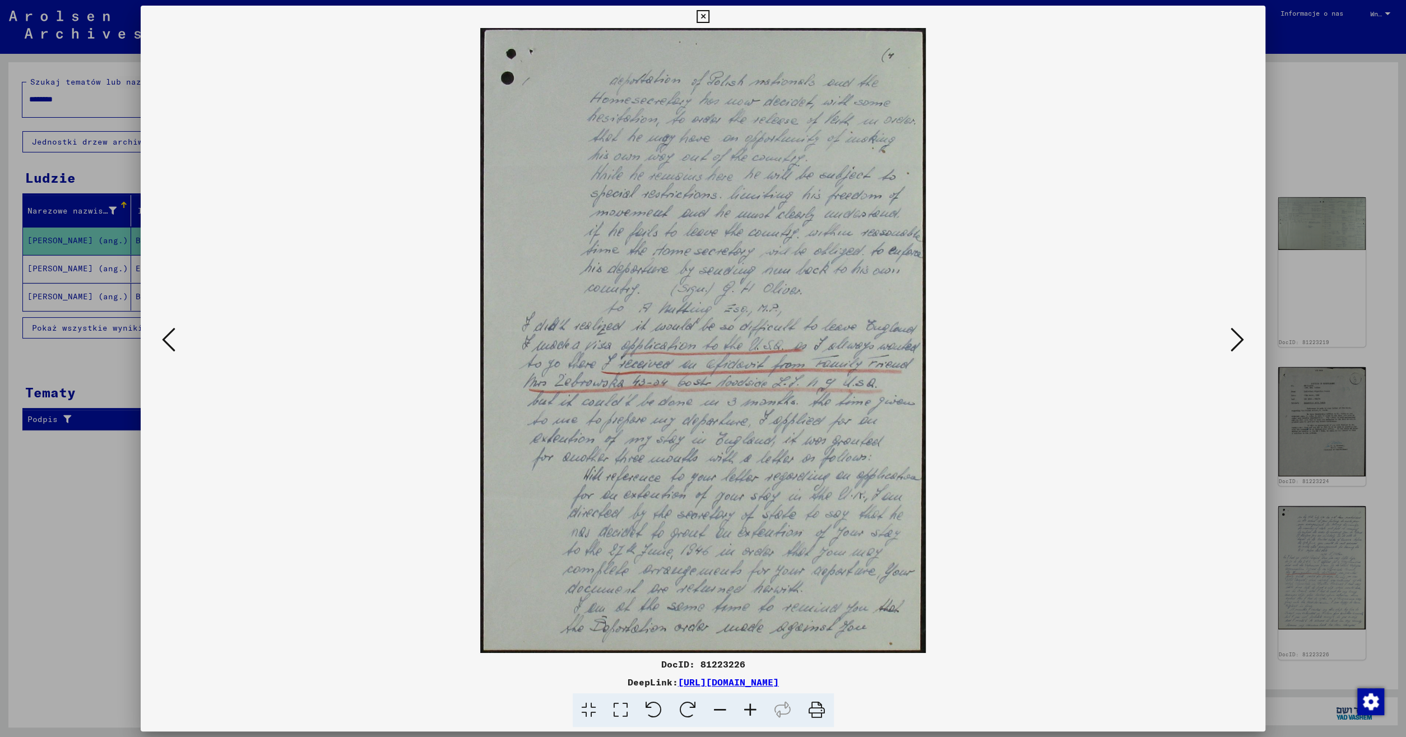
click at [710, 15] on icon at bounding box center [703, 16] width 13 height 13
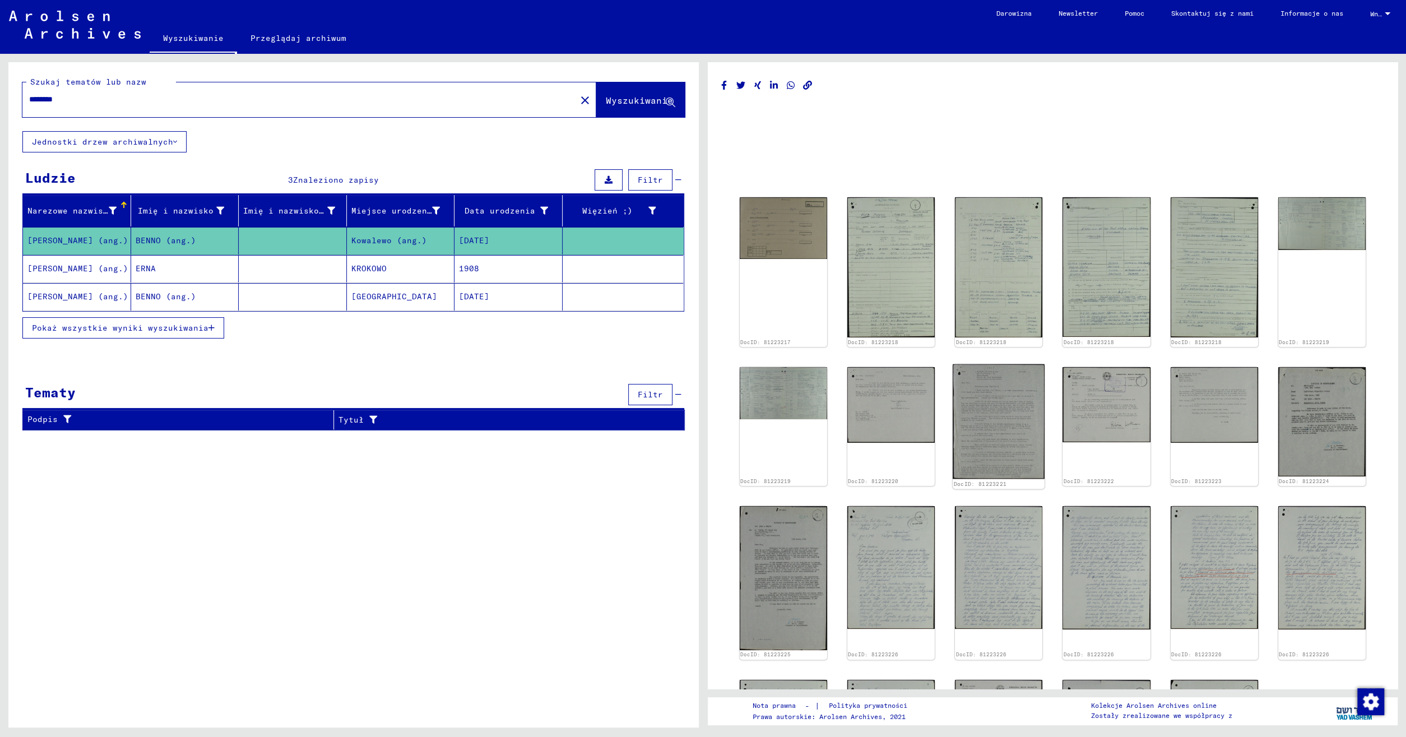
click at [1012, 432] on img at bounding box center [999, 421] width 92 height 115
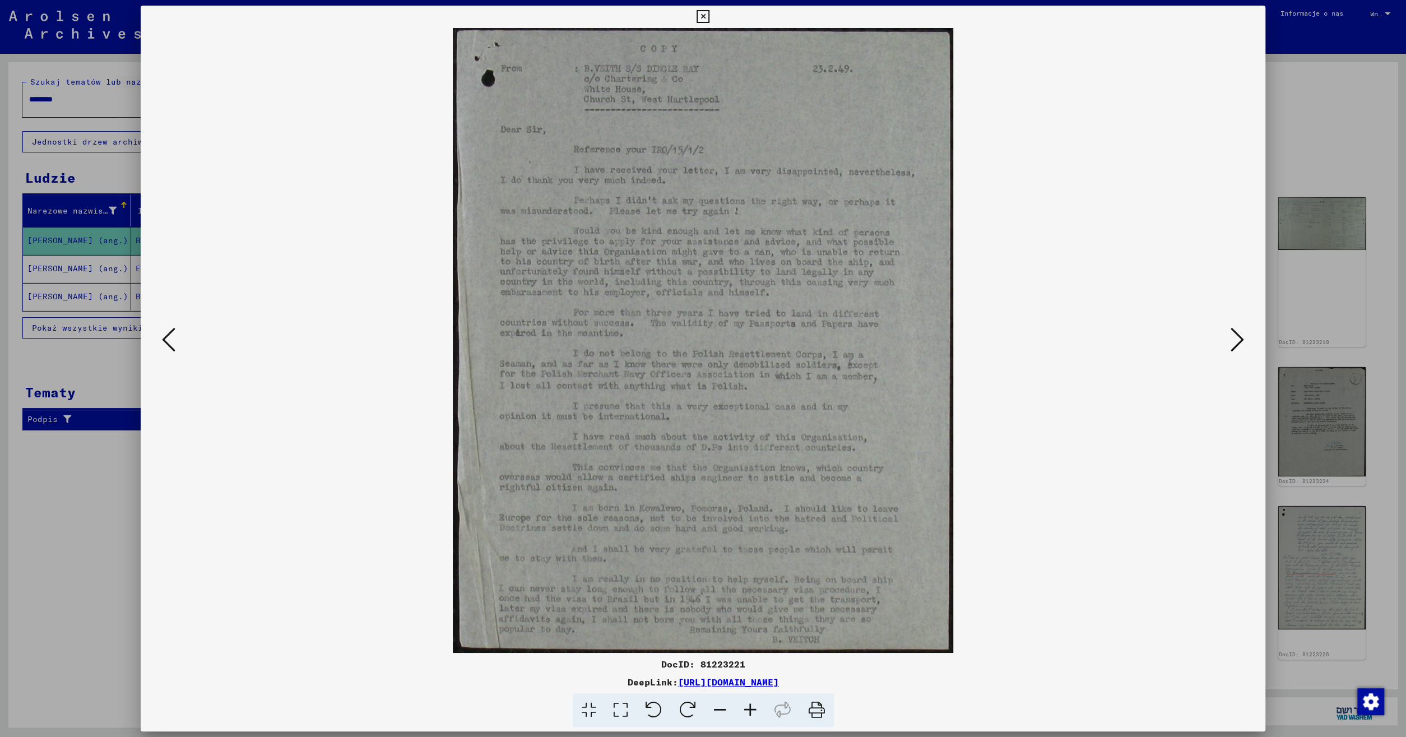
click at [1238, 340] on icon at bounding box center [1237, 339] width 13 height 27
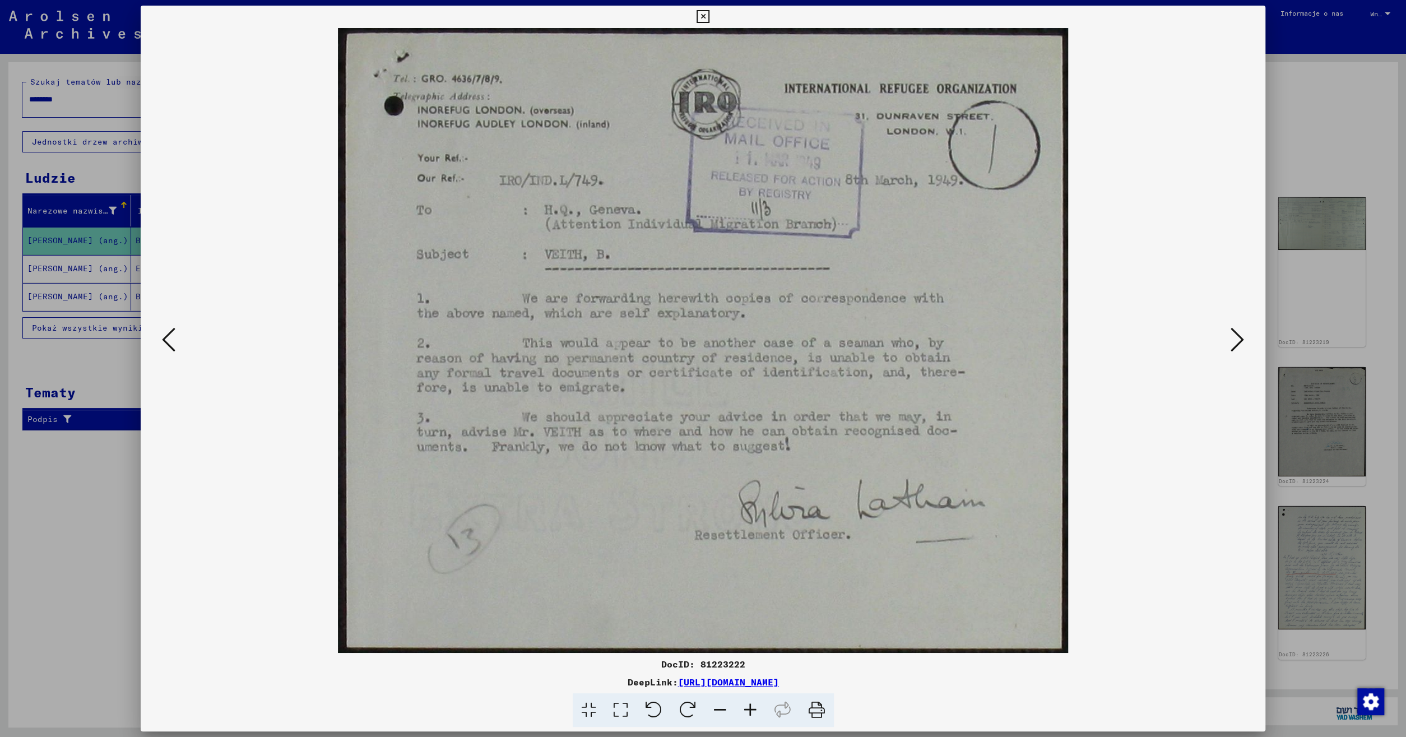
click at [155, 345] on div at bounding box center [703, 340] width 1125 height 625
click at [169, 346] on icon at bounding box center [168, 339] width 13 height 27
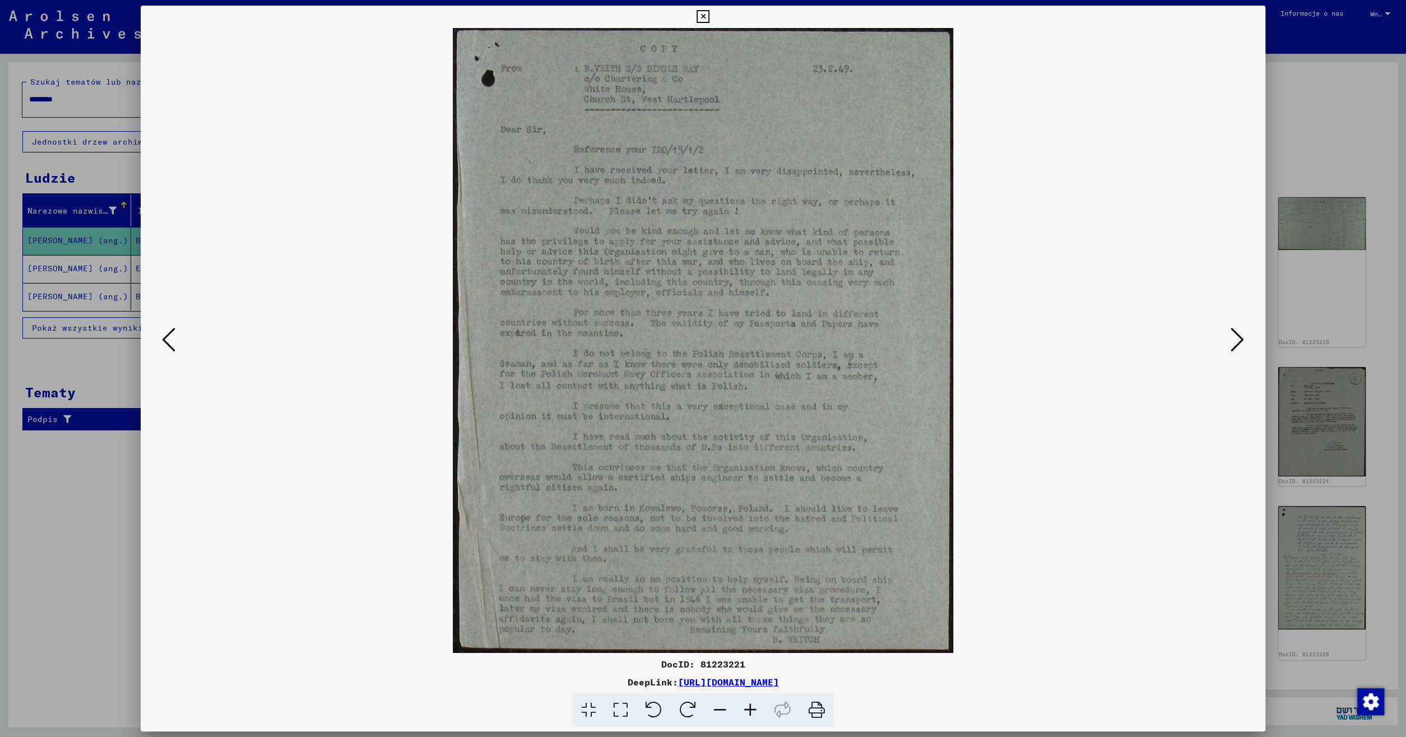
click at [170, 346] on icon at bounding box center [168, 339] width 13 height 27
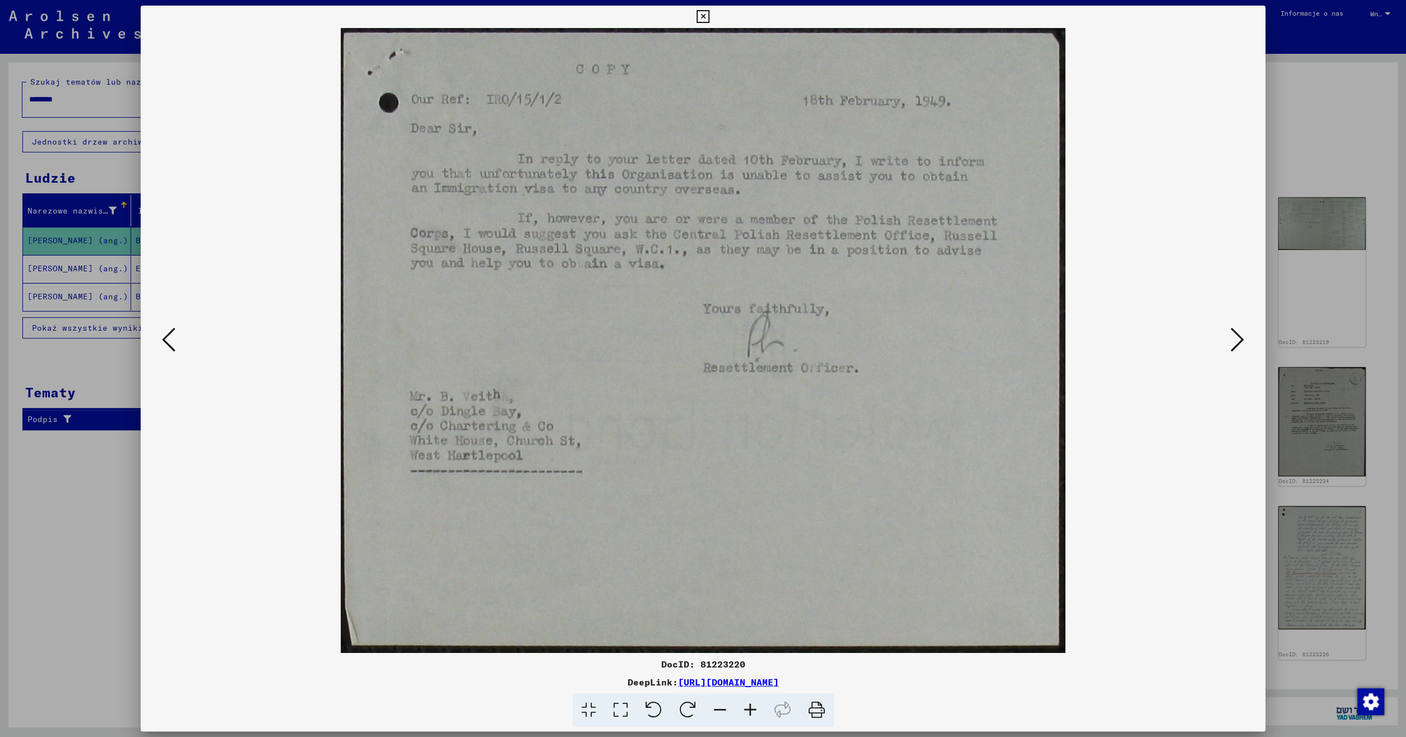
click at [173, 349] on icon at bounding box center [168, 339] width 13 height 27
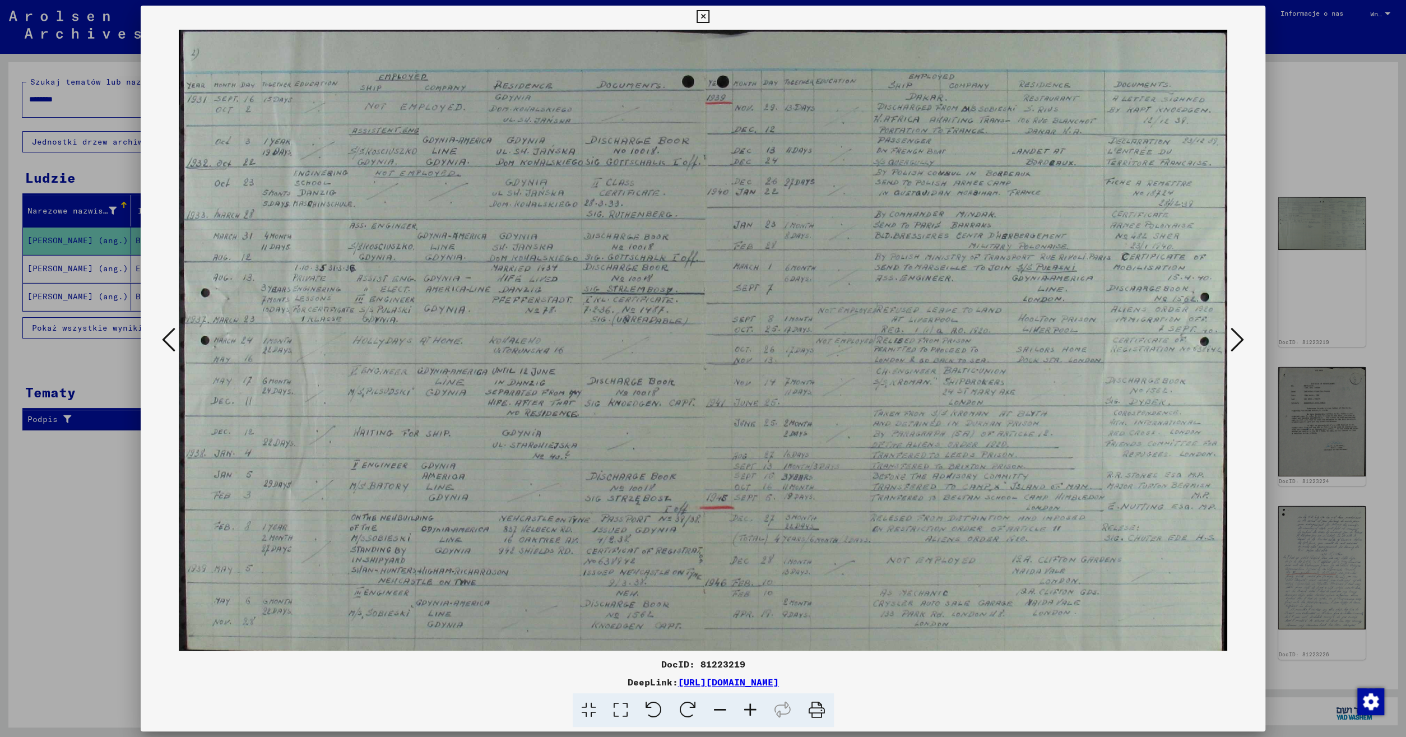
click at [177, 347] on button at bounding box center [169, 341] width 20 height 32
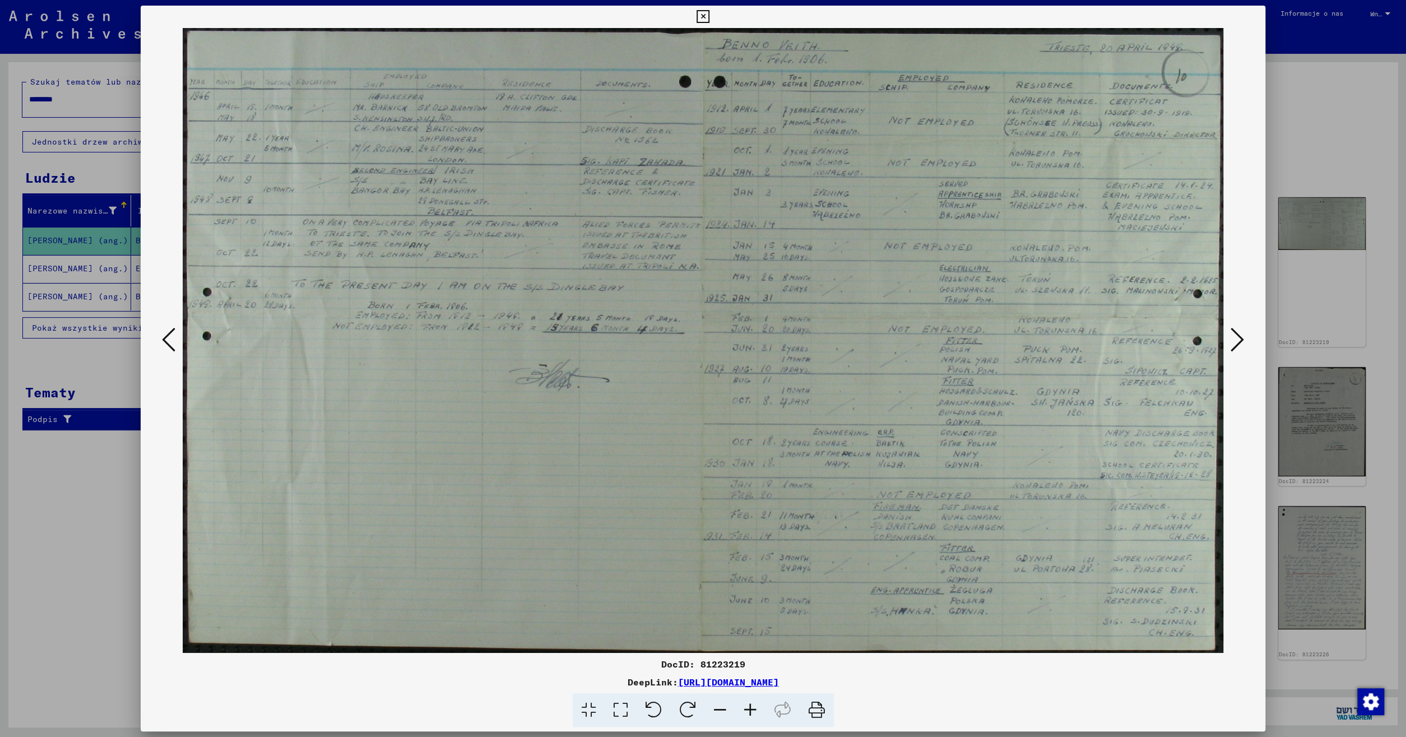
click at [710, 18] on icon at bounding box center [703, 16] width 13 height 13
